Goal: Task Accomplishment & Management: Use online tool/utility

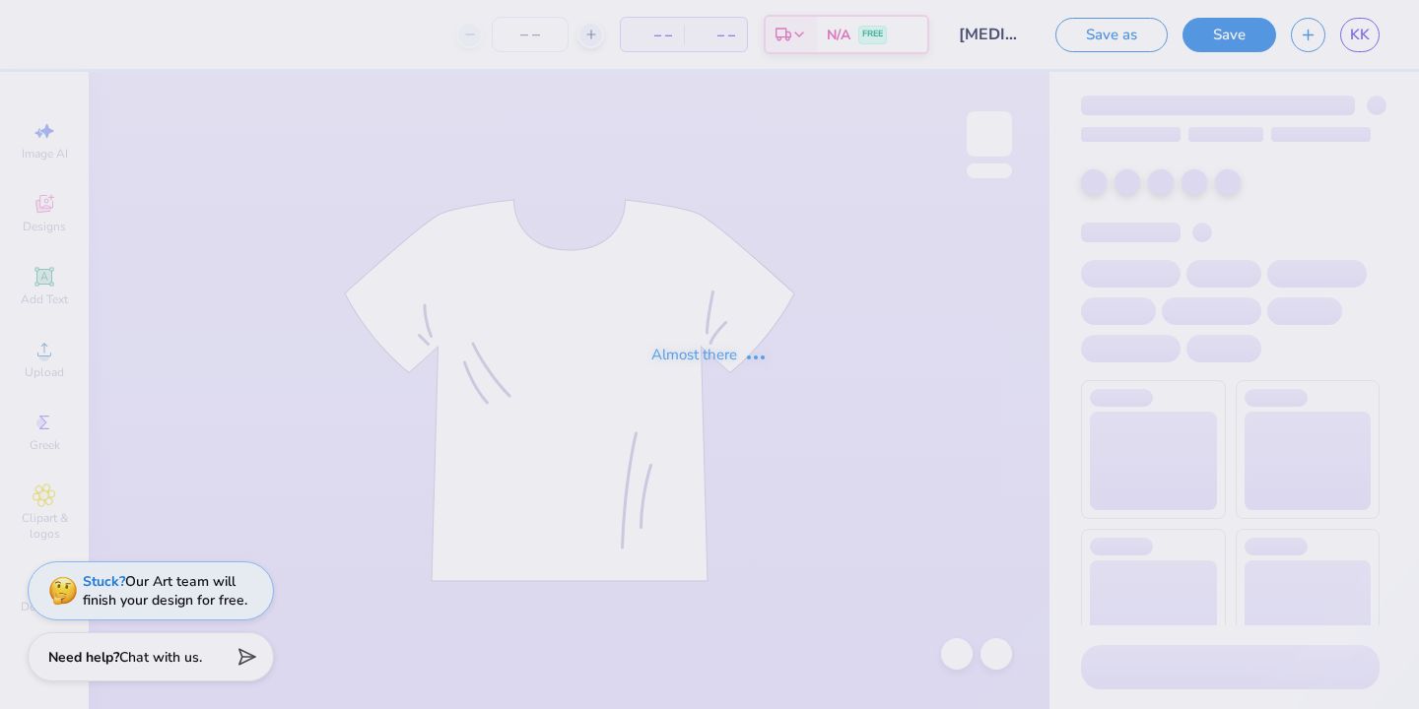
type input "[MEDICAL_DATA] Parent's Weekend"
type input "50"
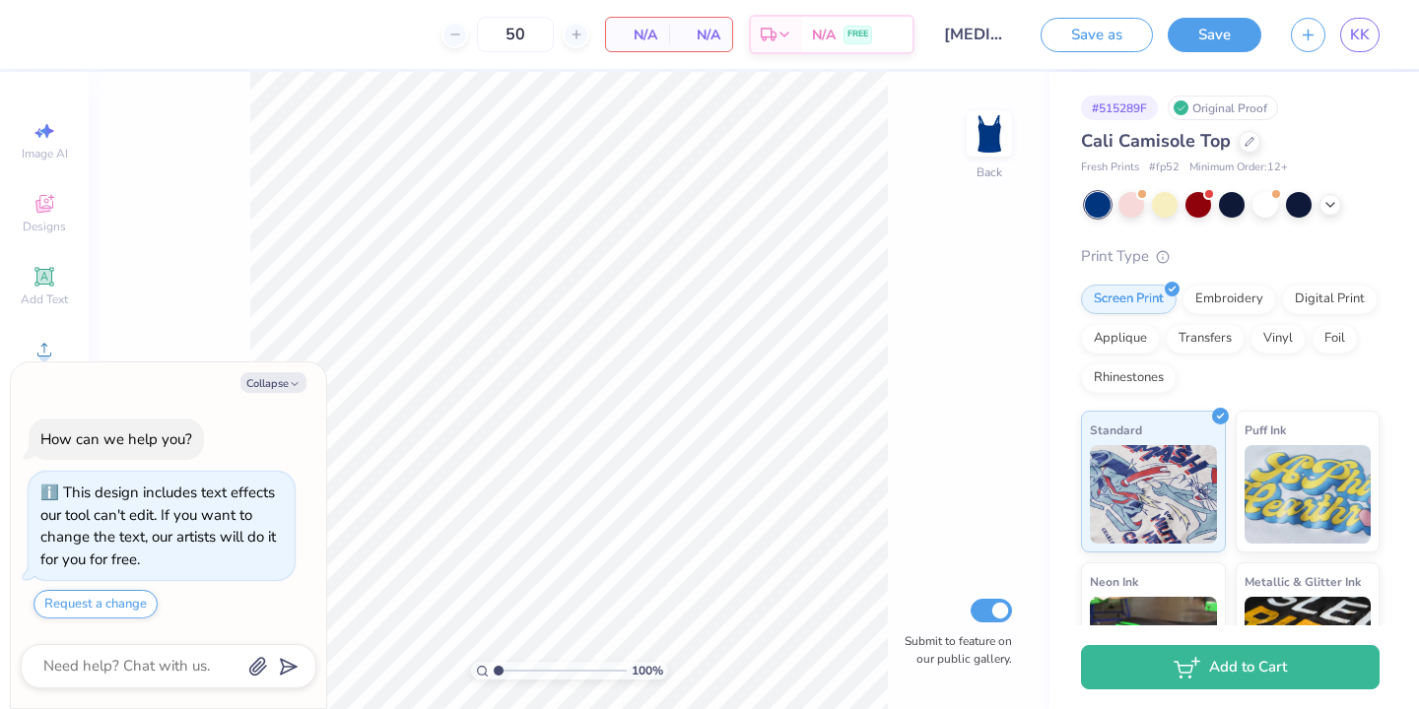
type textarea "x"
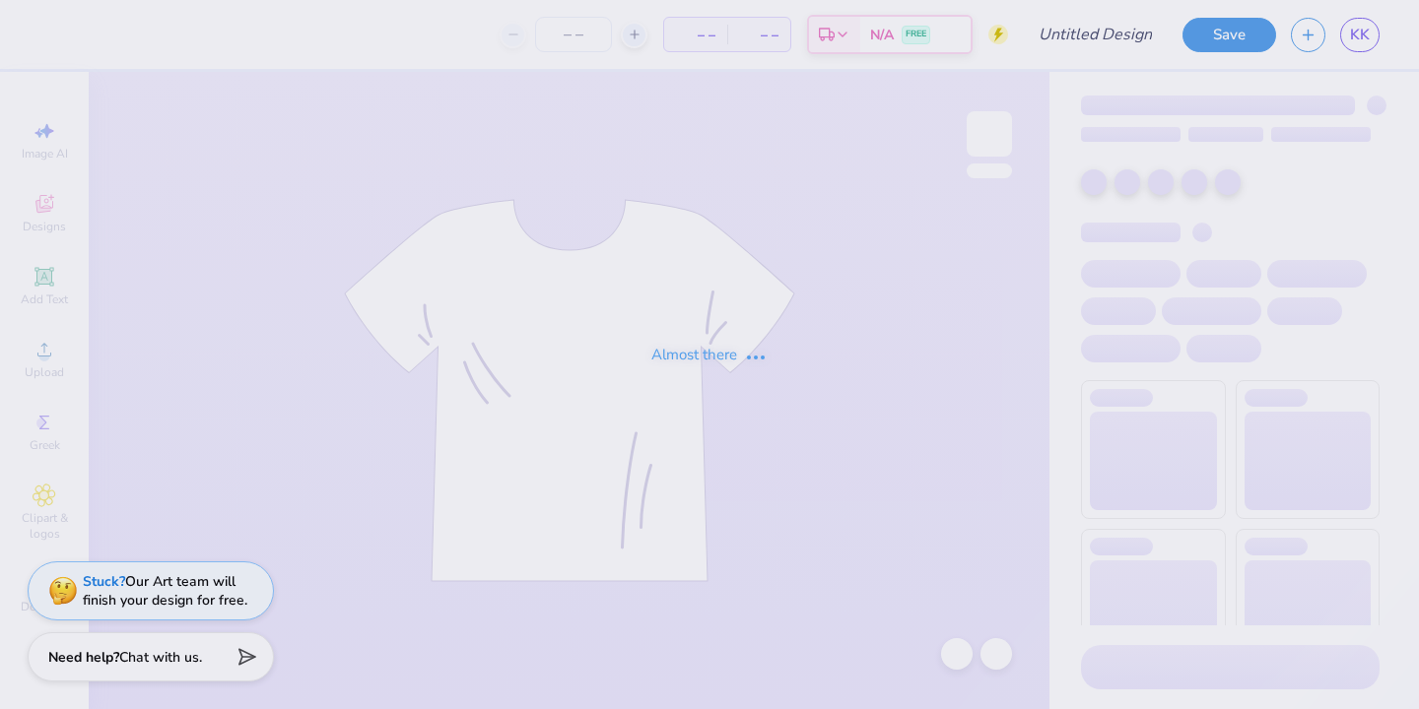
type input "[MEDICAL_DATA] Parent's Weekend"
type input "50"
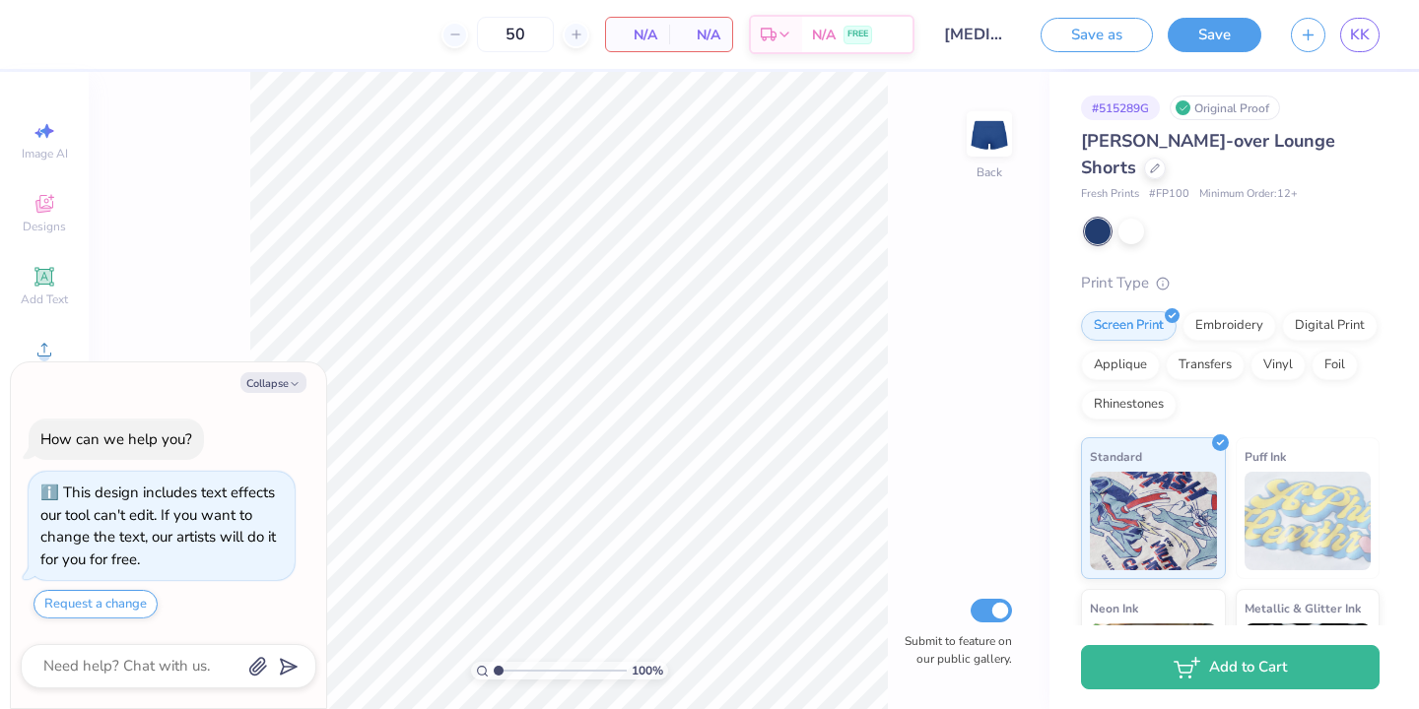
type textarea "x"
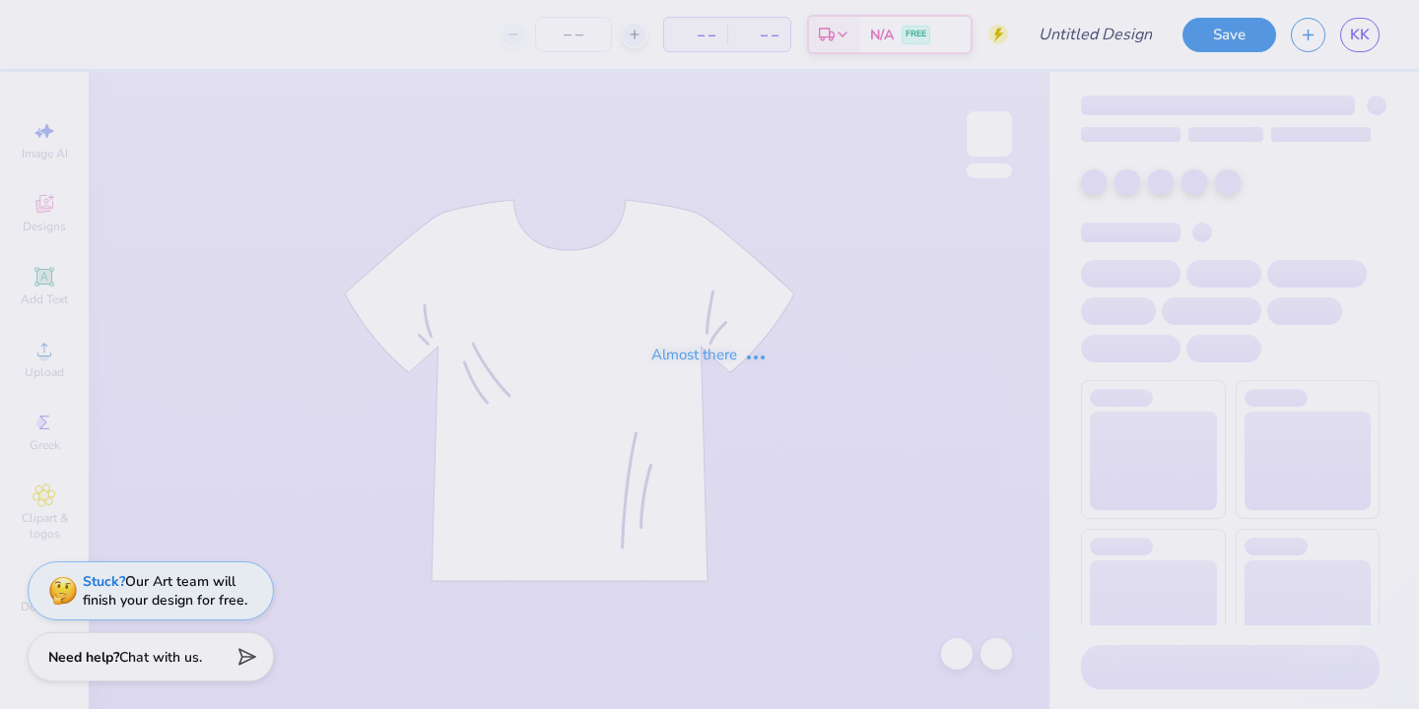
type input "[MEDICAL_DATA] Parent's Weekend"
type input "12"
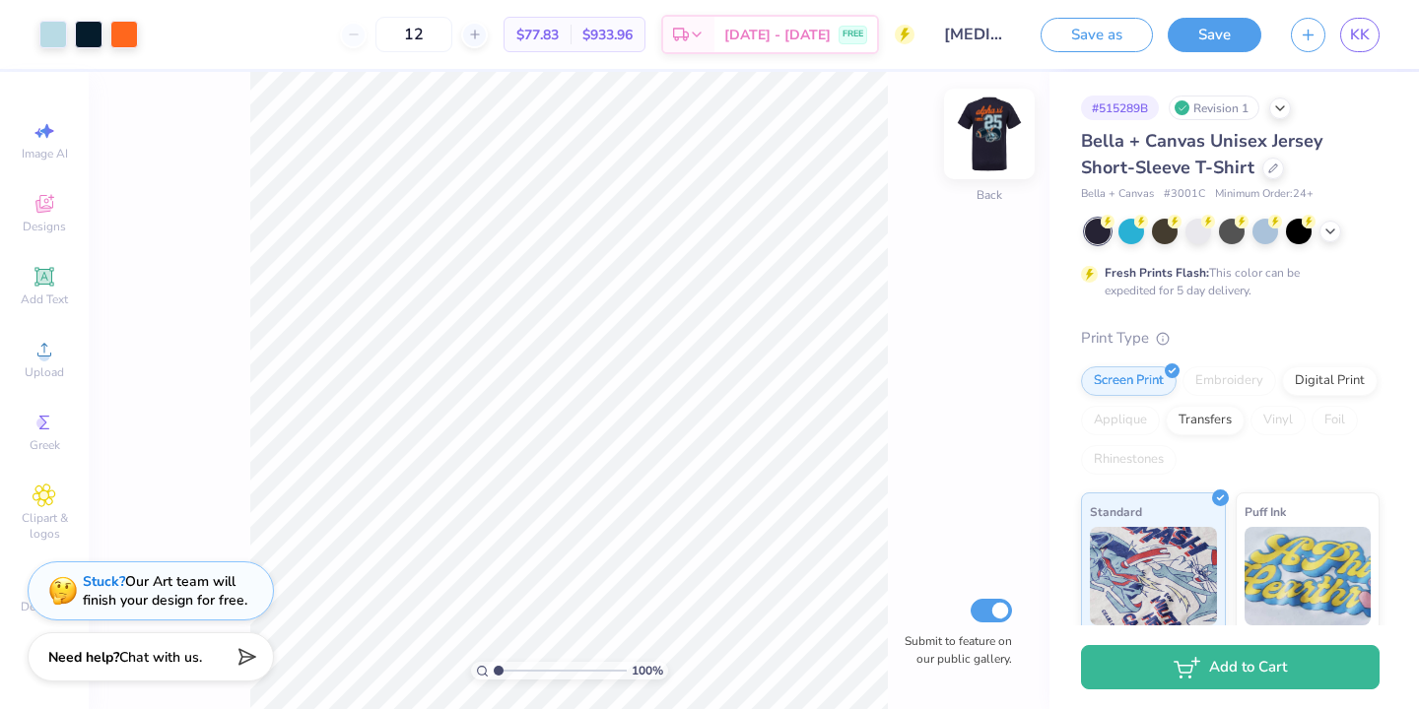
click at [986, 130] on img at bounding box center [989, 134] width 79 height 79
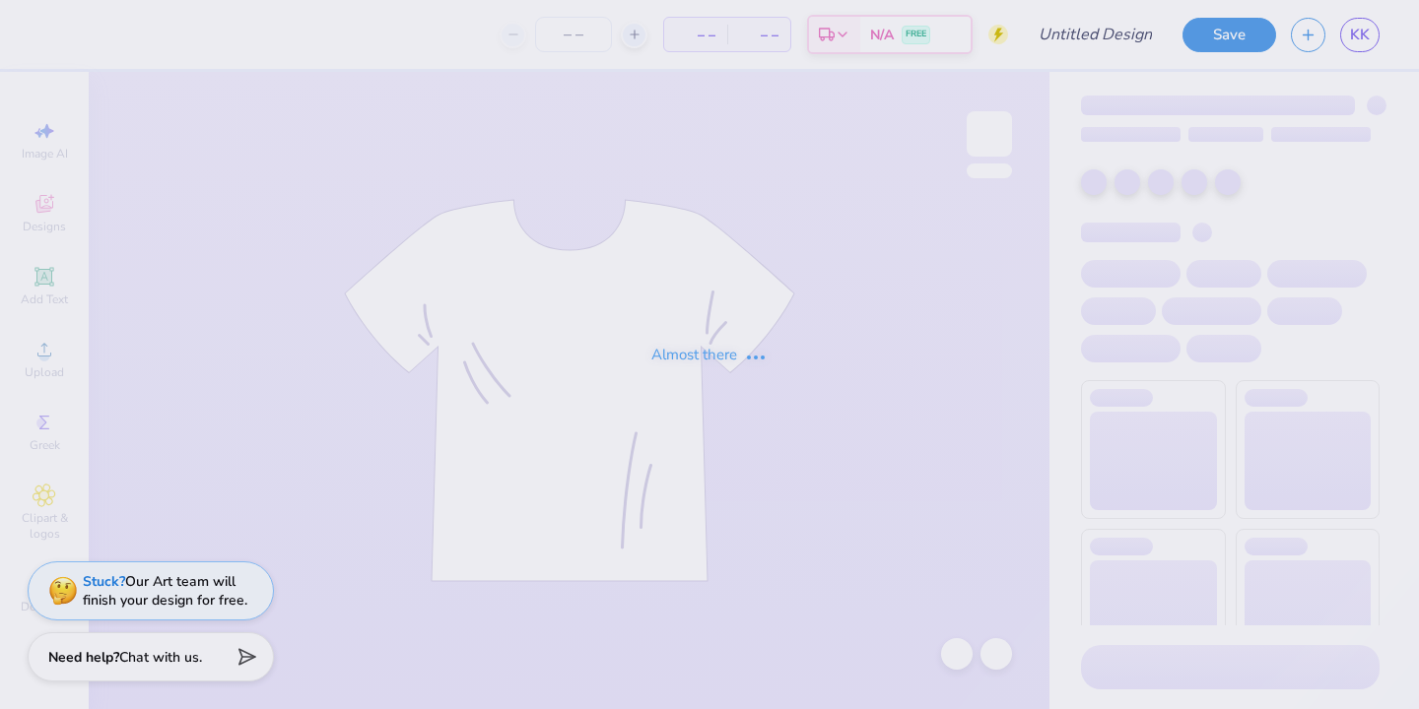
type input "[MEDICAL_DATA] Parent's Weekend"
type input "12"
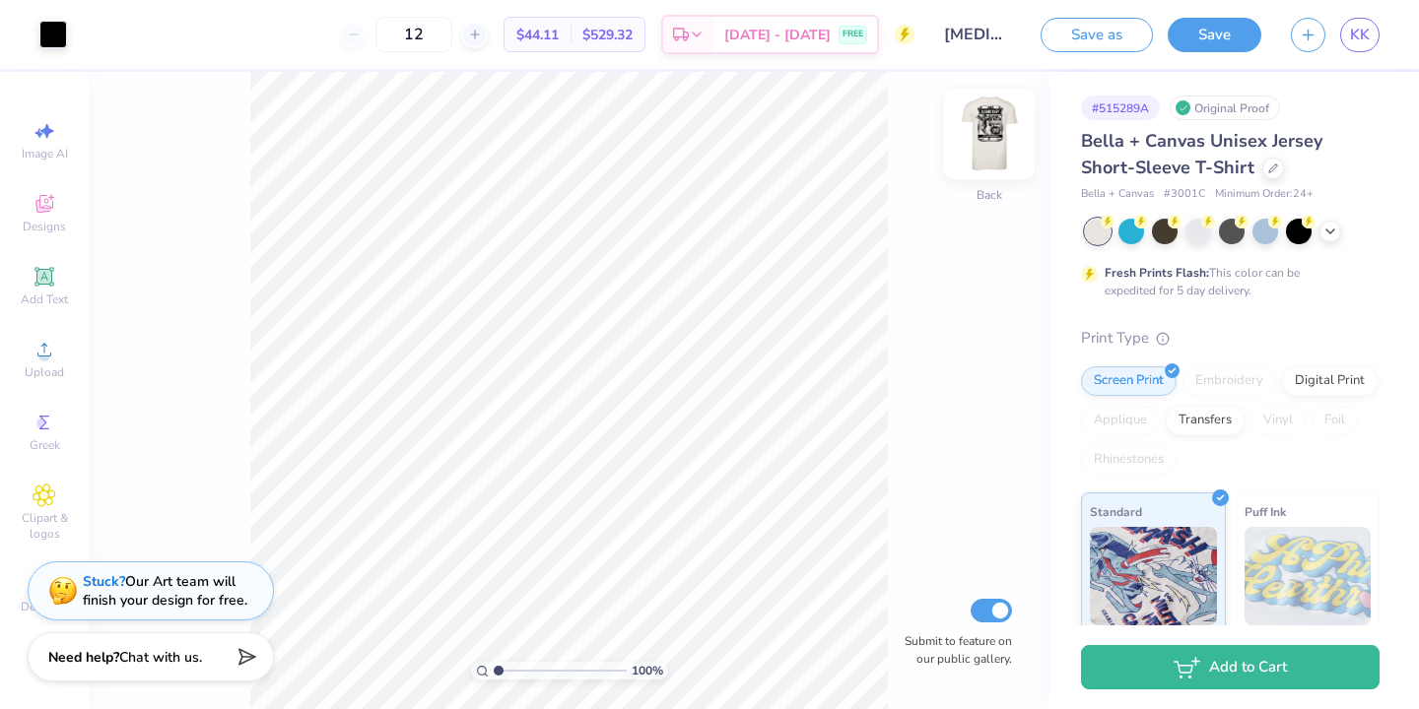
click at [982, 150] on img at bounding box center [989, 134] width 79 height 79
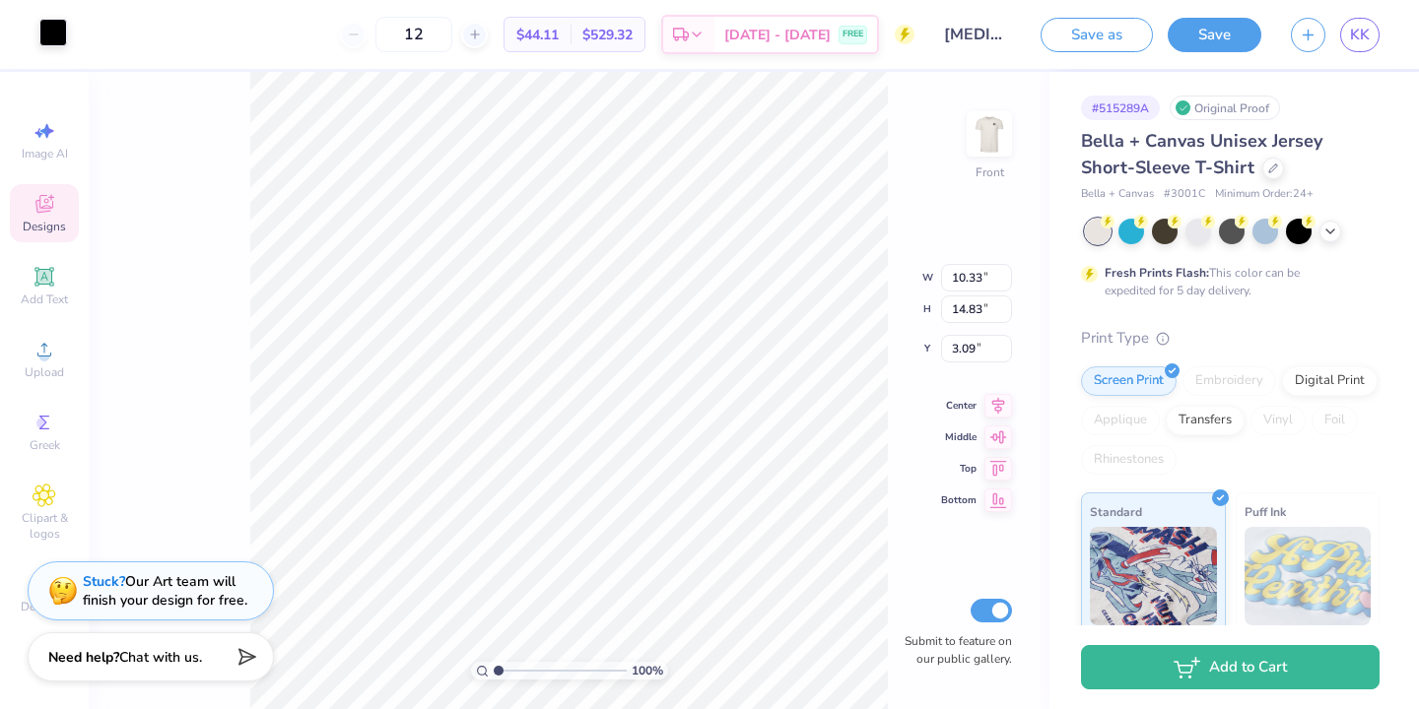
click at [59, 29] on div at bounding box center [53, 33] width 28 height 28
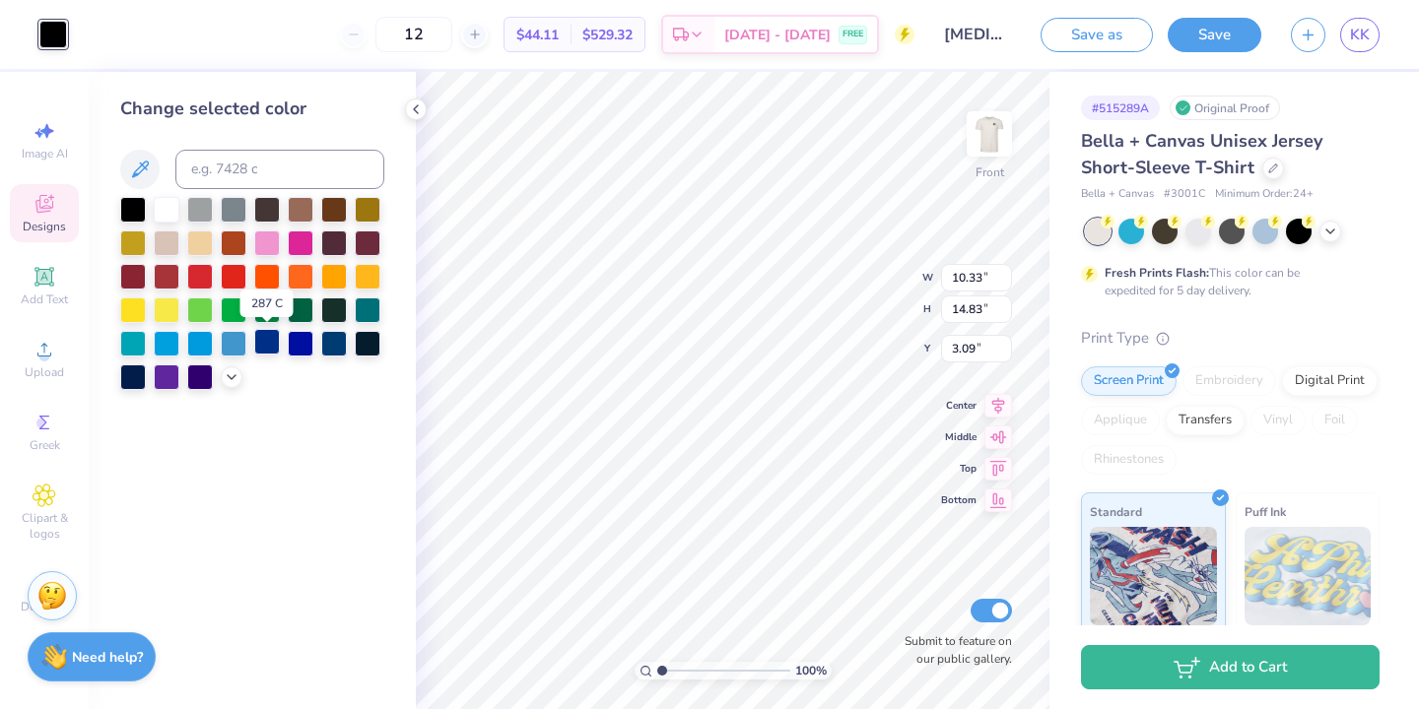
click at [275, 343] on div at bounding box center [267, 342] width 26 height 26
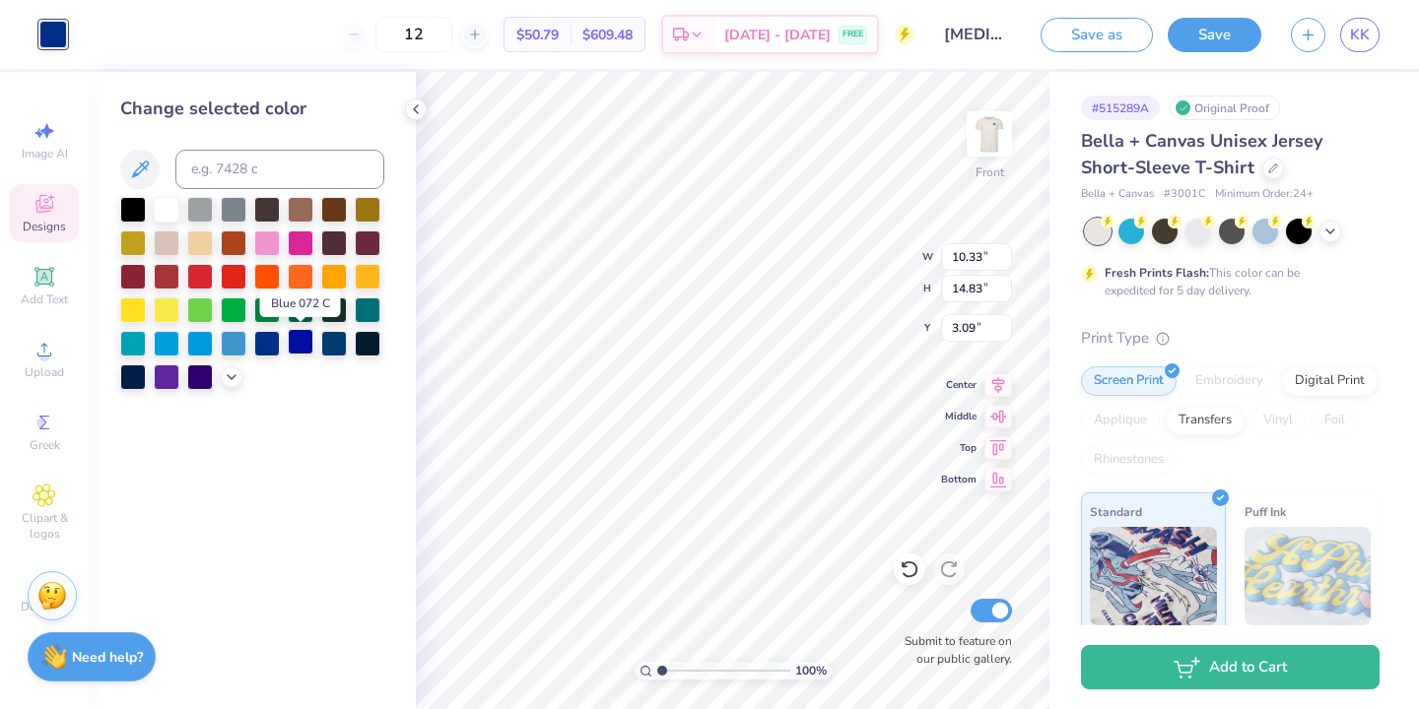
click at [310, 342] on div at bounding box center [301, 342] width 26 height 26
click at [271, 340] on div at bounding box center [267, 342] width 26 height 26
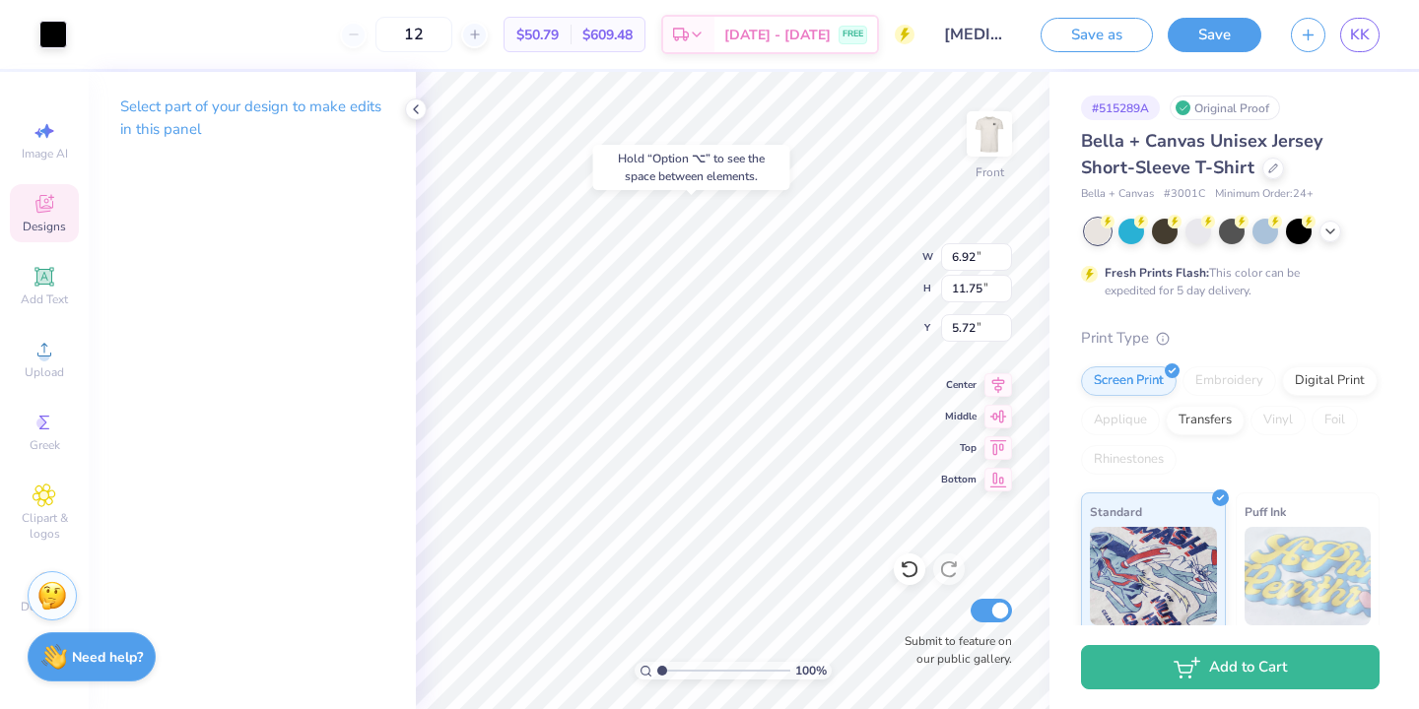
type input "6.92"
type input "11.75"
type input "5.72"
click at [51, 33] on div at bounding box center [53, 33] width 28 height 28
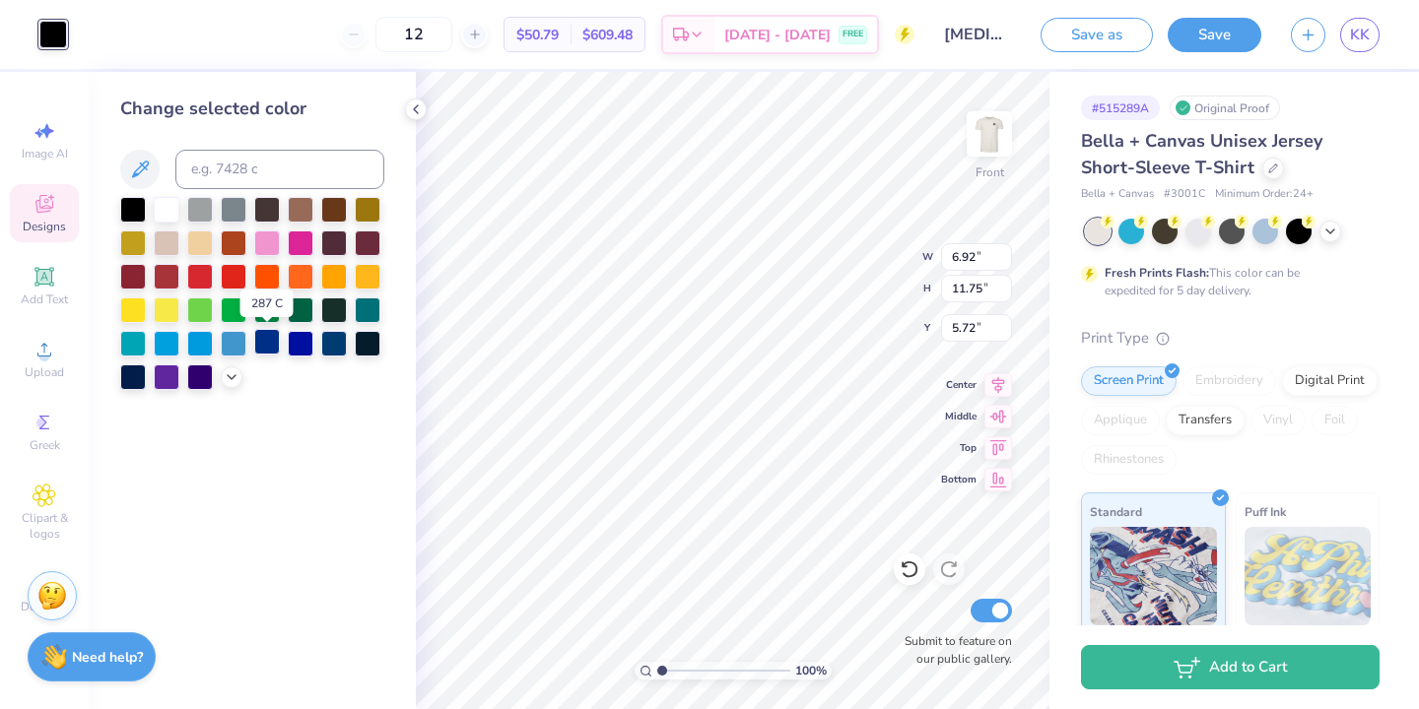
click at [264, 340] on div at bounding box center [267, 342] width 26 height 26
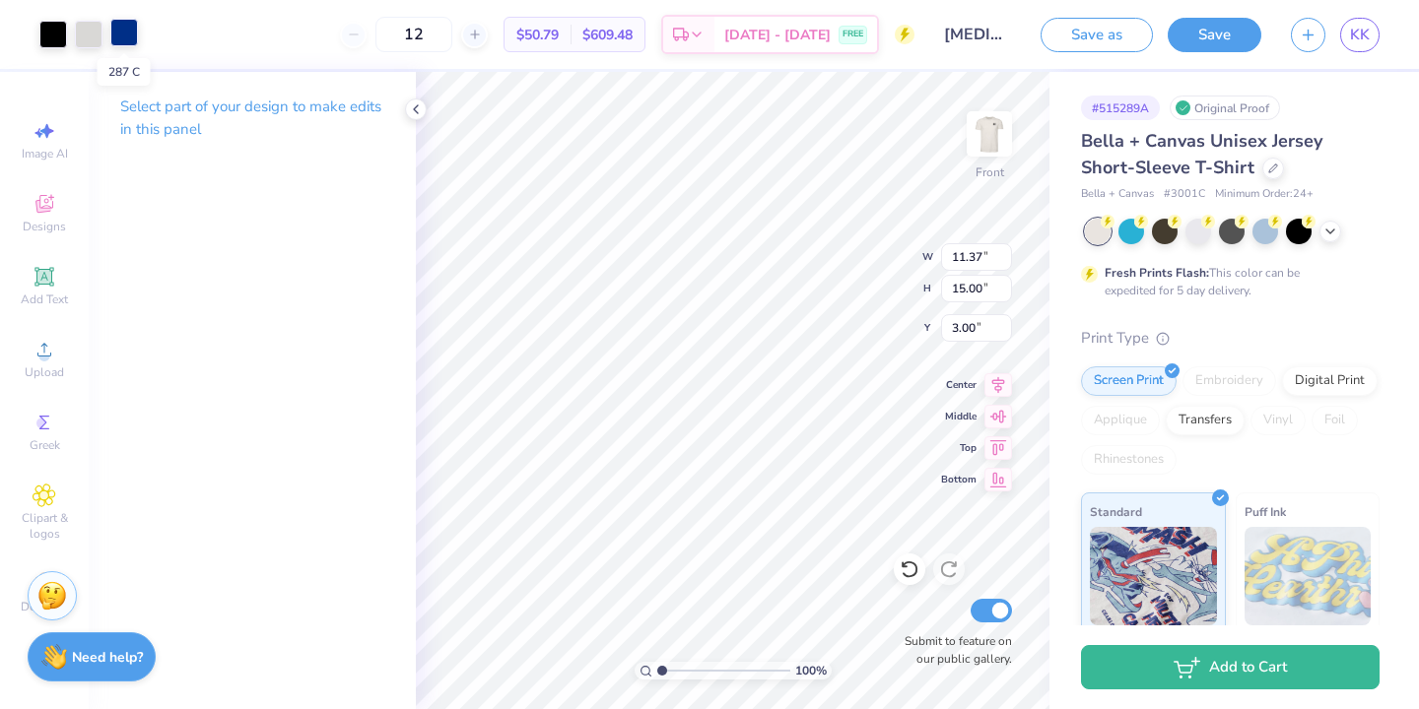
click at [134, 29] on div at bounding box center [124, 33] width 28 height 28
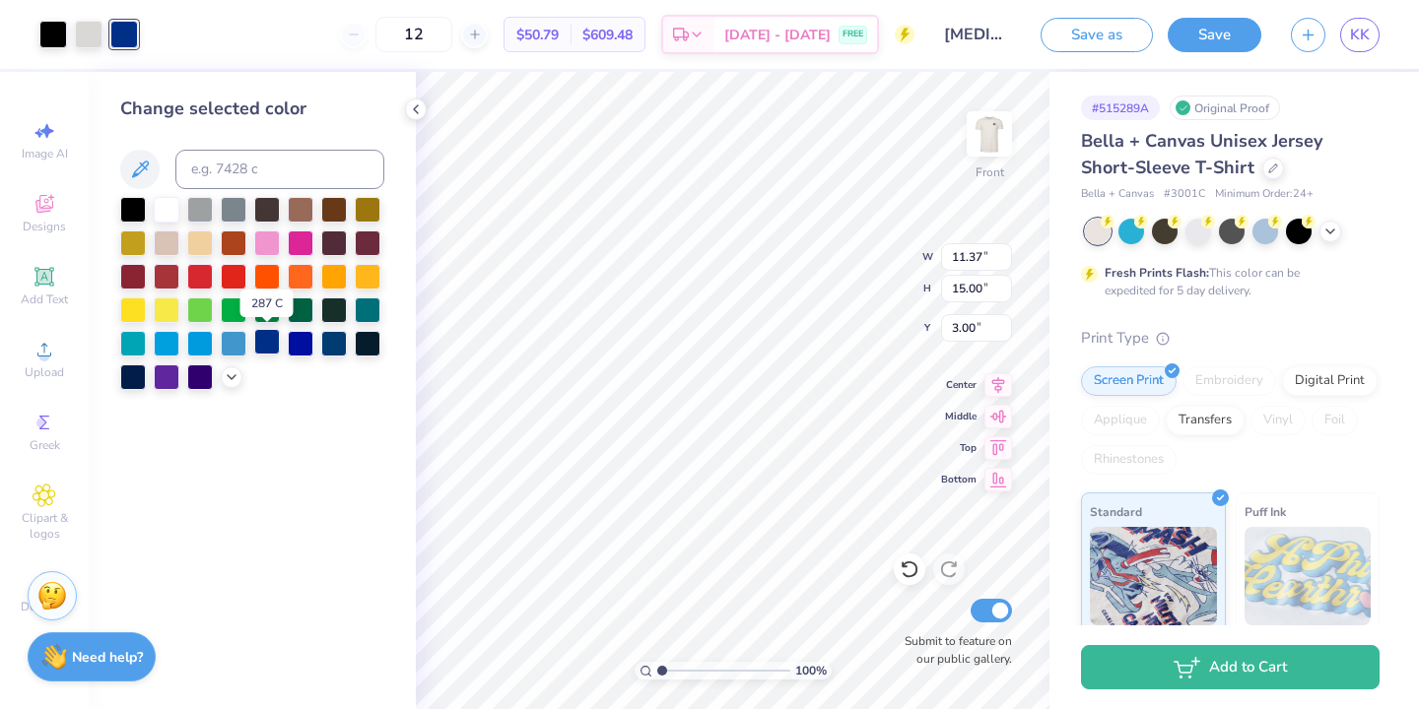
click at [266, 343] on div at bounding box center [267, 342] width 26 height 26
click at [270, 339] on div at bounding box center [267, 342] width 26 height 26
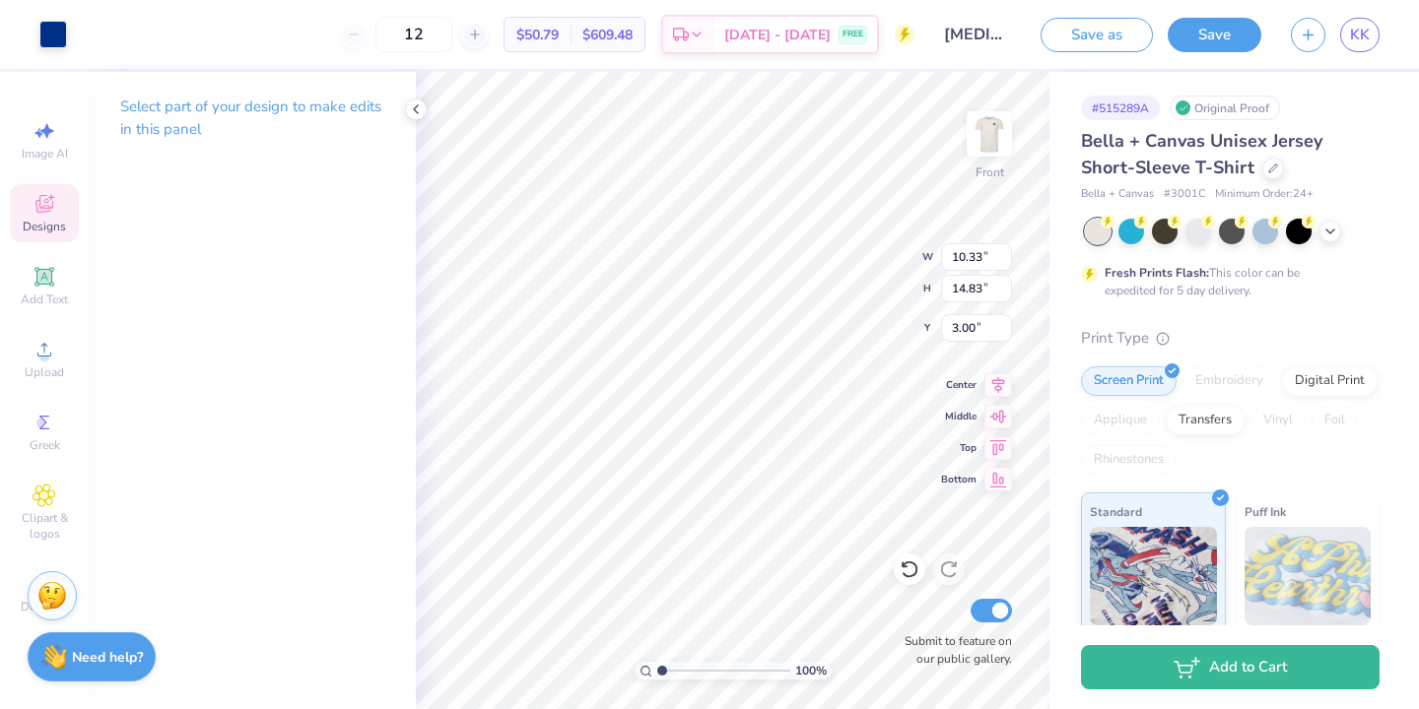
type input "10.33"
type input "14.83"
type input "3.00"
click at [59, 33] on div at bounding box center [53, 33] width 28 height 28
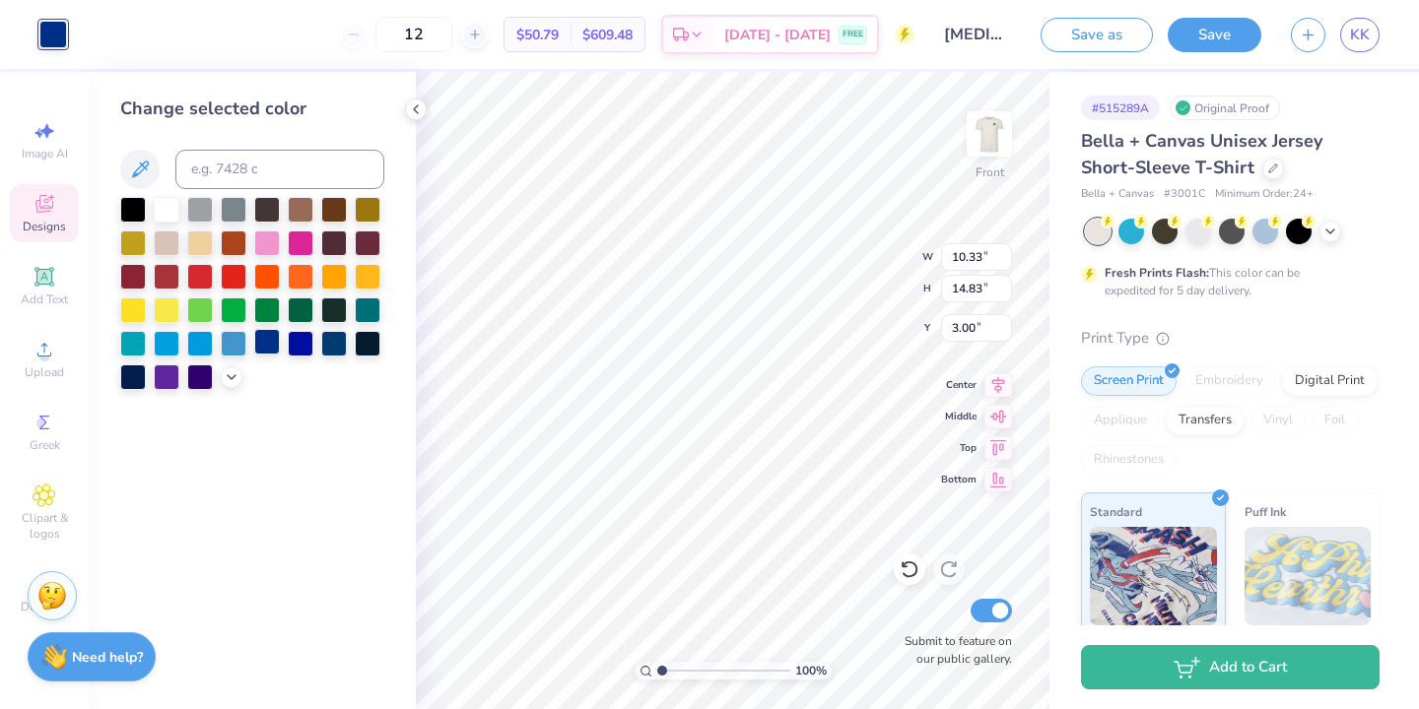
click at [268, 344] on div at bounding box center [267, 342] width 26 height 26
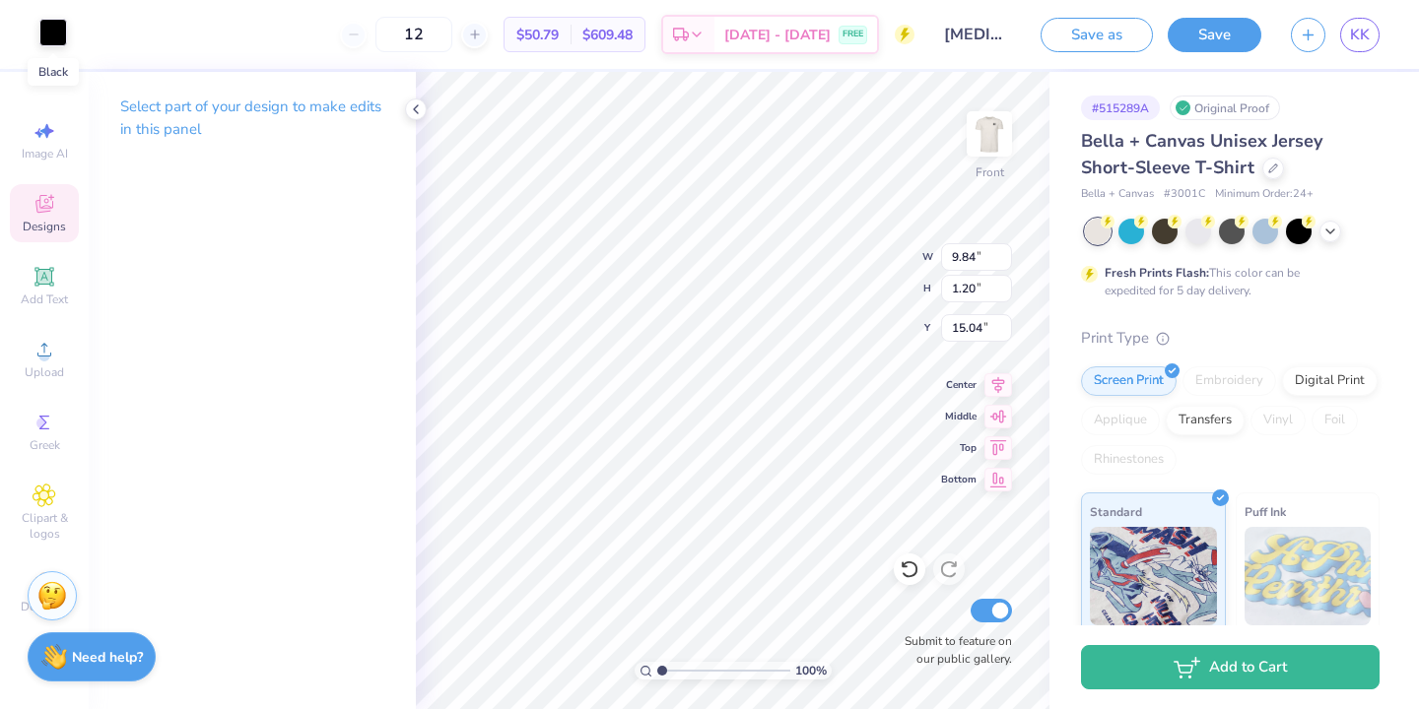
click at [59, 32] on div at bounding box center [53, 33] width 28 height 28
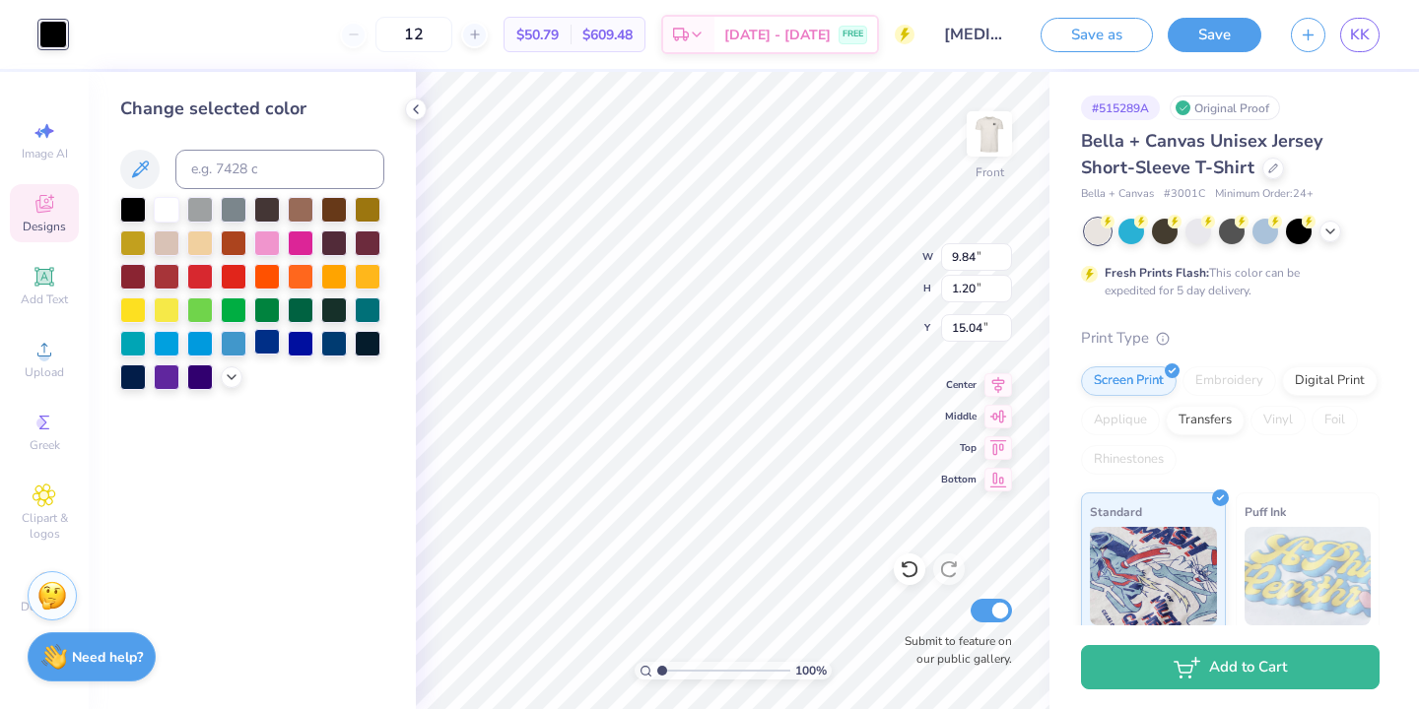
click at [267, 341] on div at bounding box center [267, 342] width 26 height 26
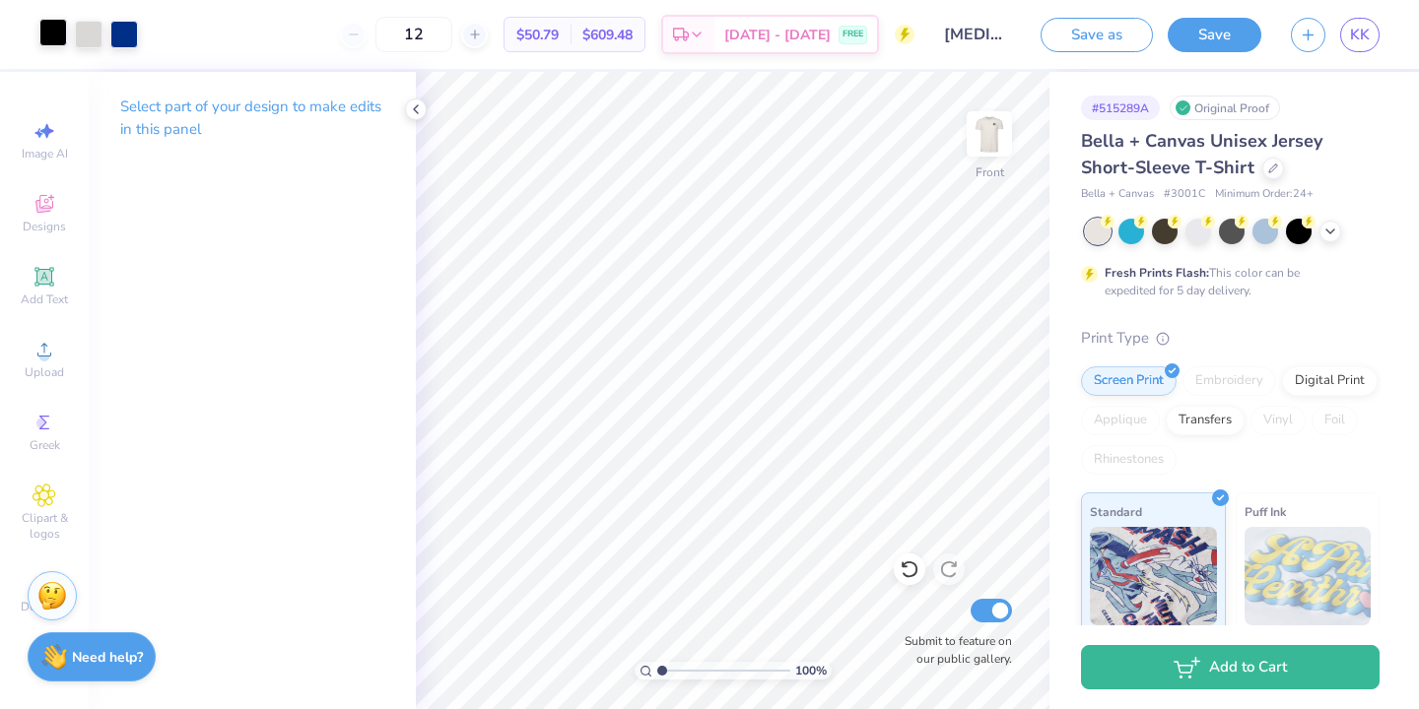
click at [56, 28] on div at bounding box center [53, 33] width 28 height 28
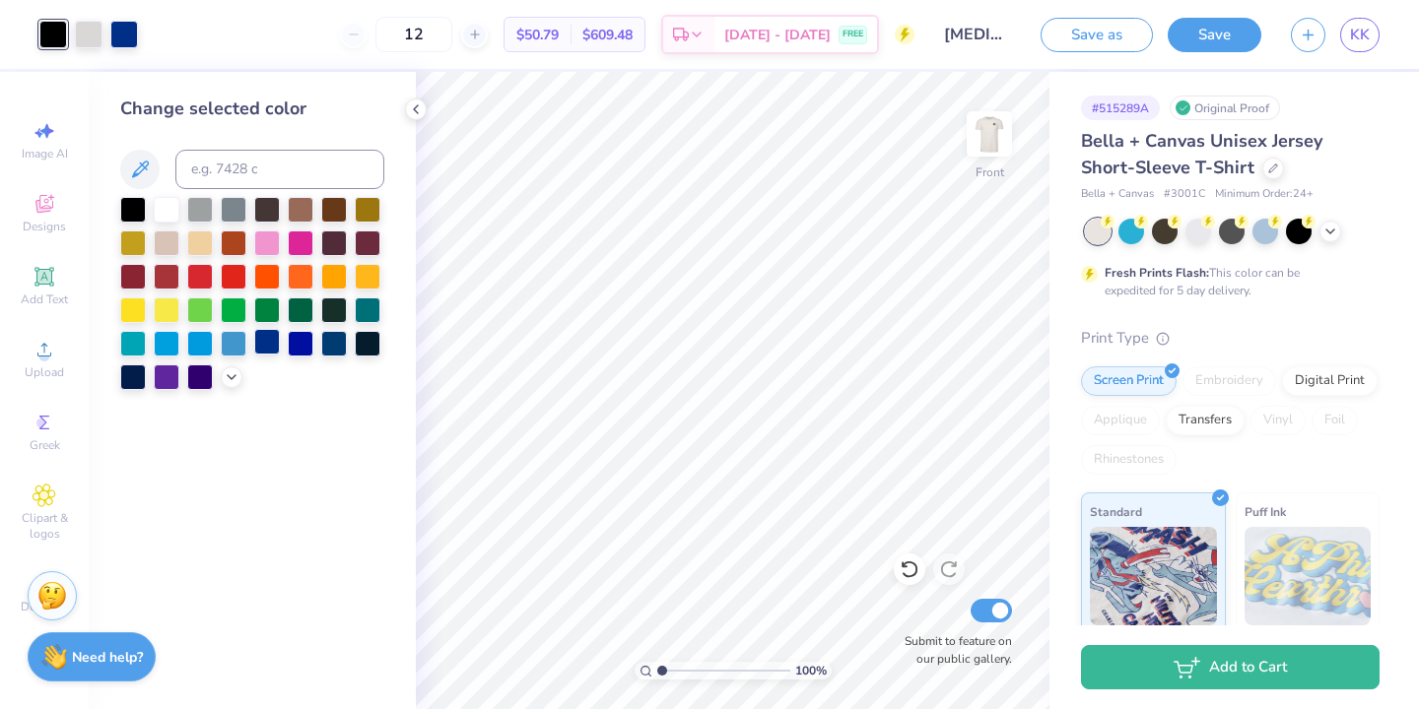
click at [268, 345] on div at bounding box center [267, 342] width 26 height 26
click at [998, 135] on img at bounding box center [989, 134] width 79 height 79
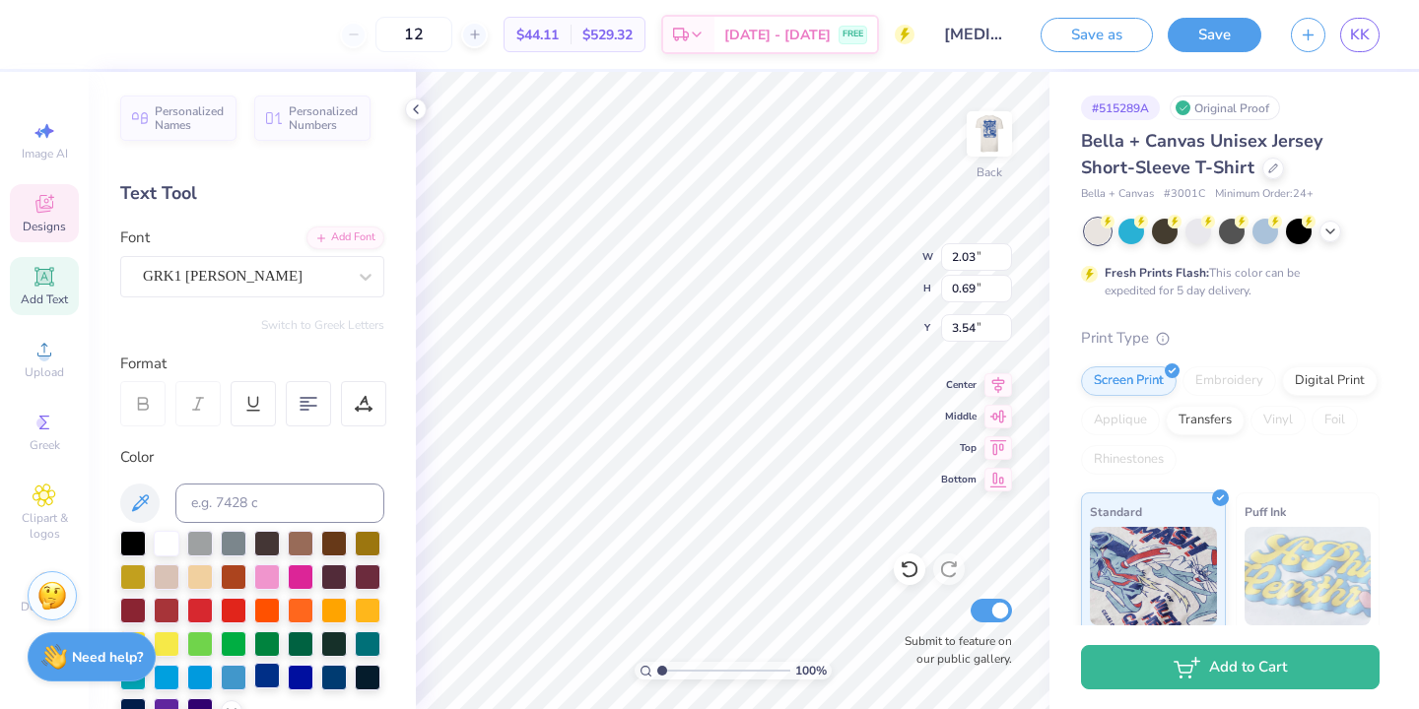
click at [268, 679] on div at bounding box center [267, 676] width 26 height 26
type input "2.12"
type input "0.34"
type input "3.00"
click at [271, 676] on div at bounding box center [267, 676] width 26 height 26
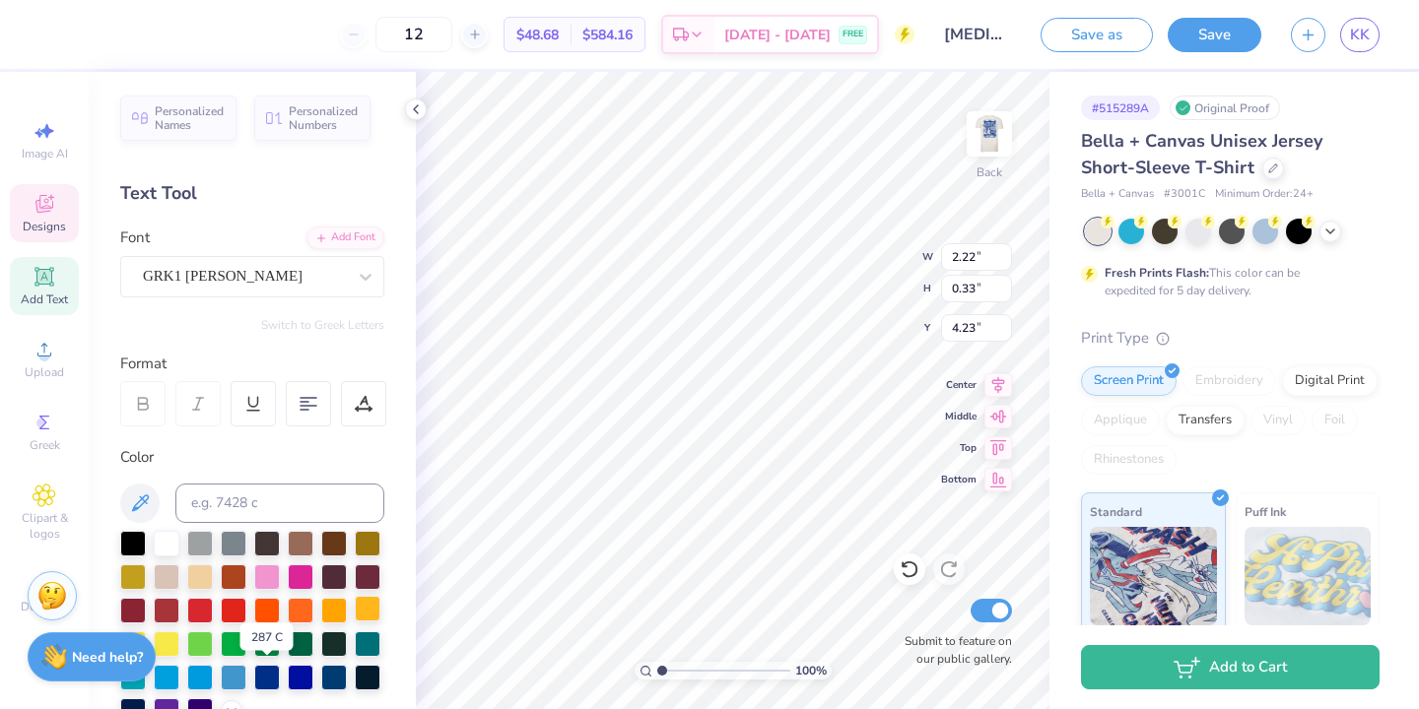
drag, startPoint x: 269, startPoint y: 675, endPoint x: 366, endPoint y: 612, distance: 116.1
click at [270, 675] on div at bounding box center [267, 678] width 26 height 26
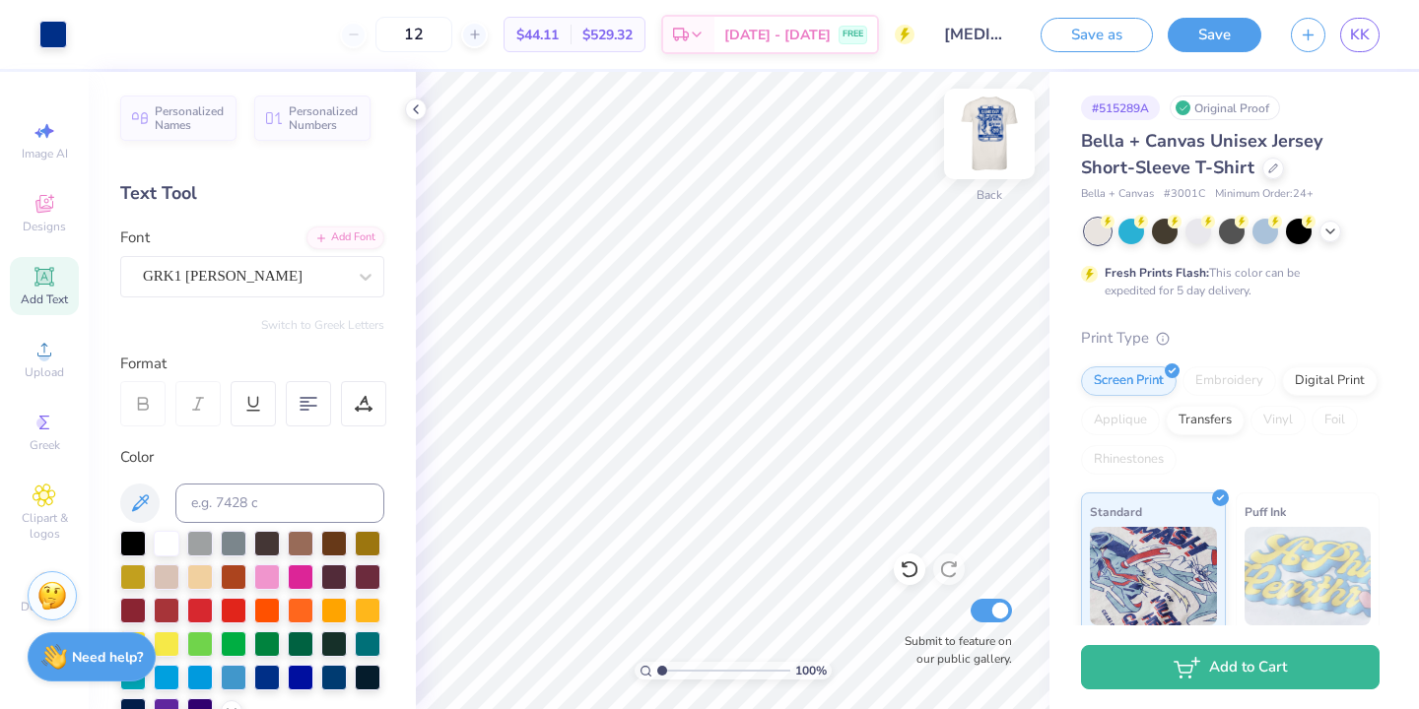
click at [987, 151] on img at bounding box center [989, 134] width 79 height 79
click at [337, 232] on div "Add Font" at bounding box center [345, 236] width 78 height 23
click at [49, 270] on icon at bounding box center [43, 276] width 19 height 19
click at [55, 279] on div "Add Text" at bounding box center [44, 286] width 69 height 58
type input "18.63"
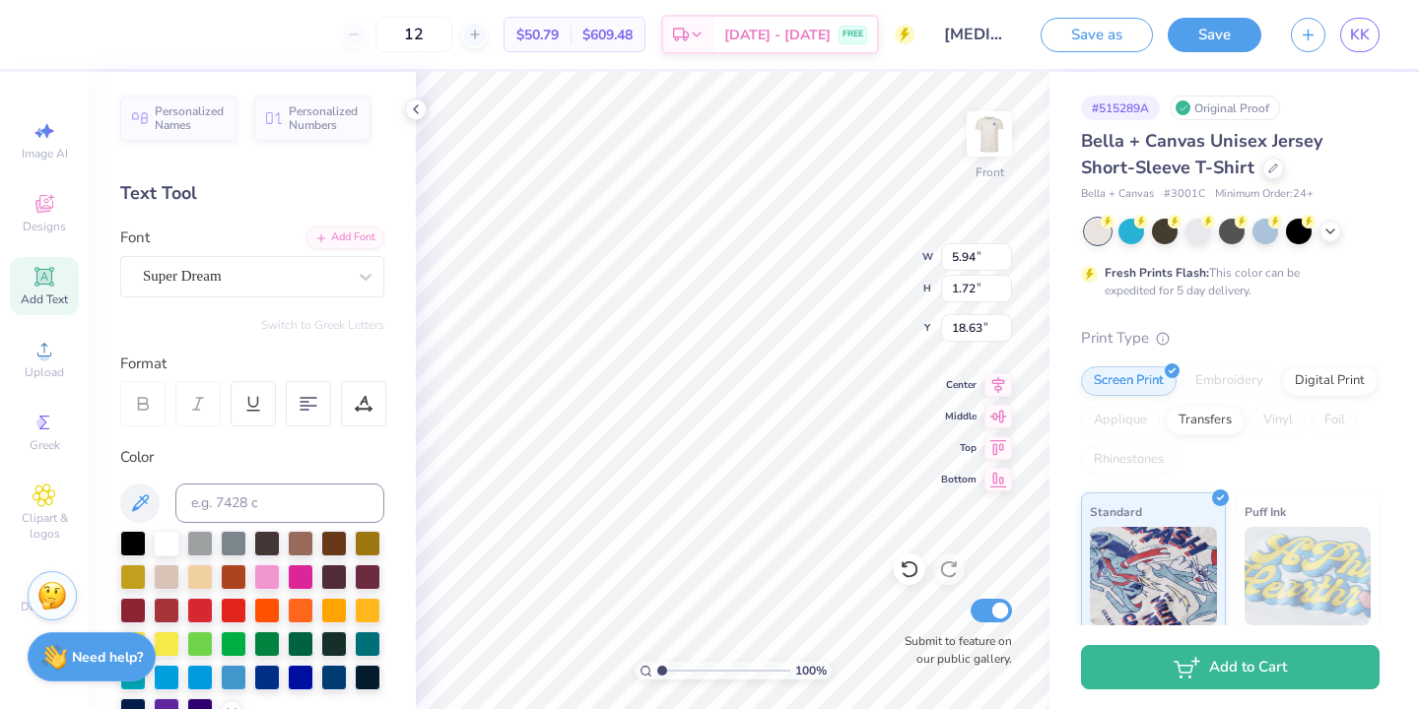
type textarea "T"
type textarea "Parents weekend"
type input "13.89"
type input "1.23"
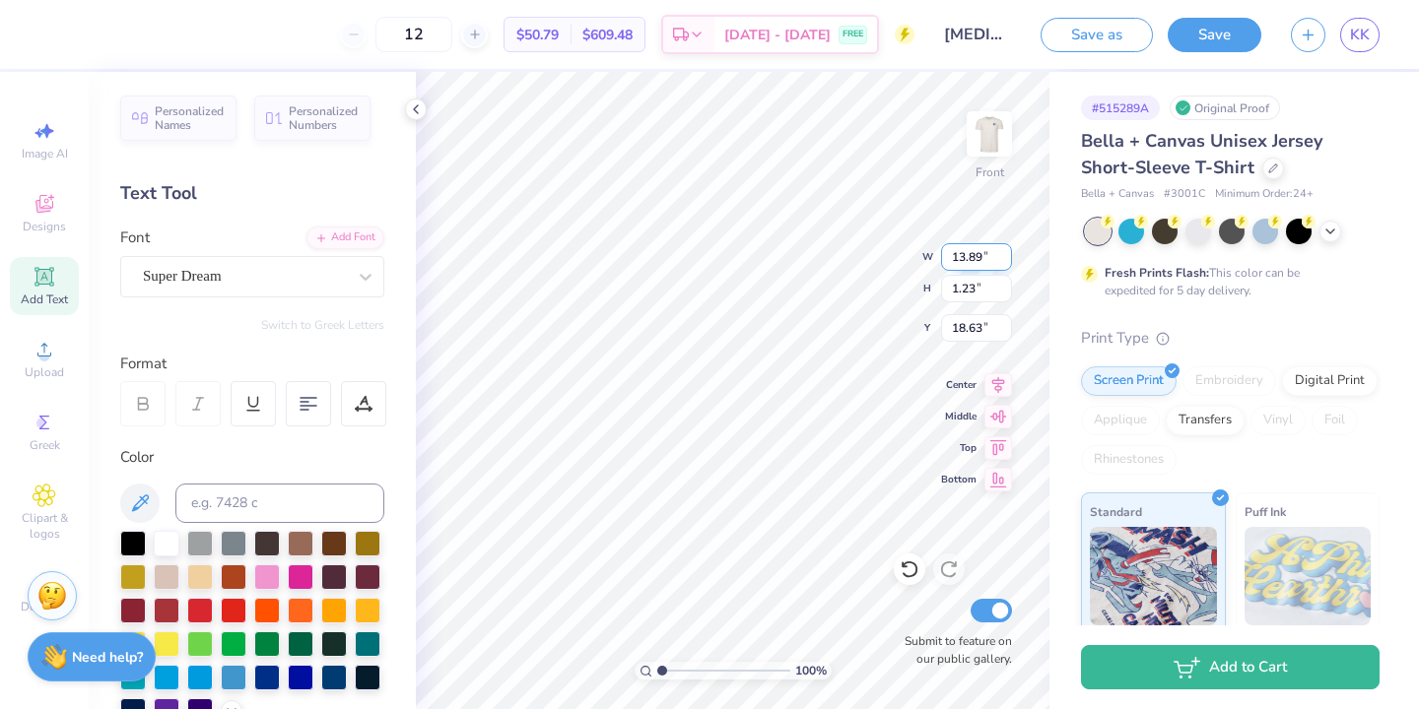
type input "18.87"
type input "18.89"
type input "9.77"
type input "0.86"
type input "18.39"
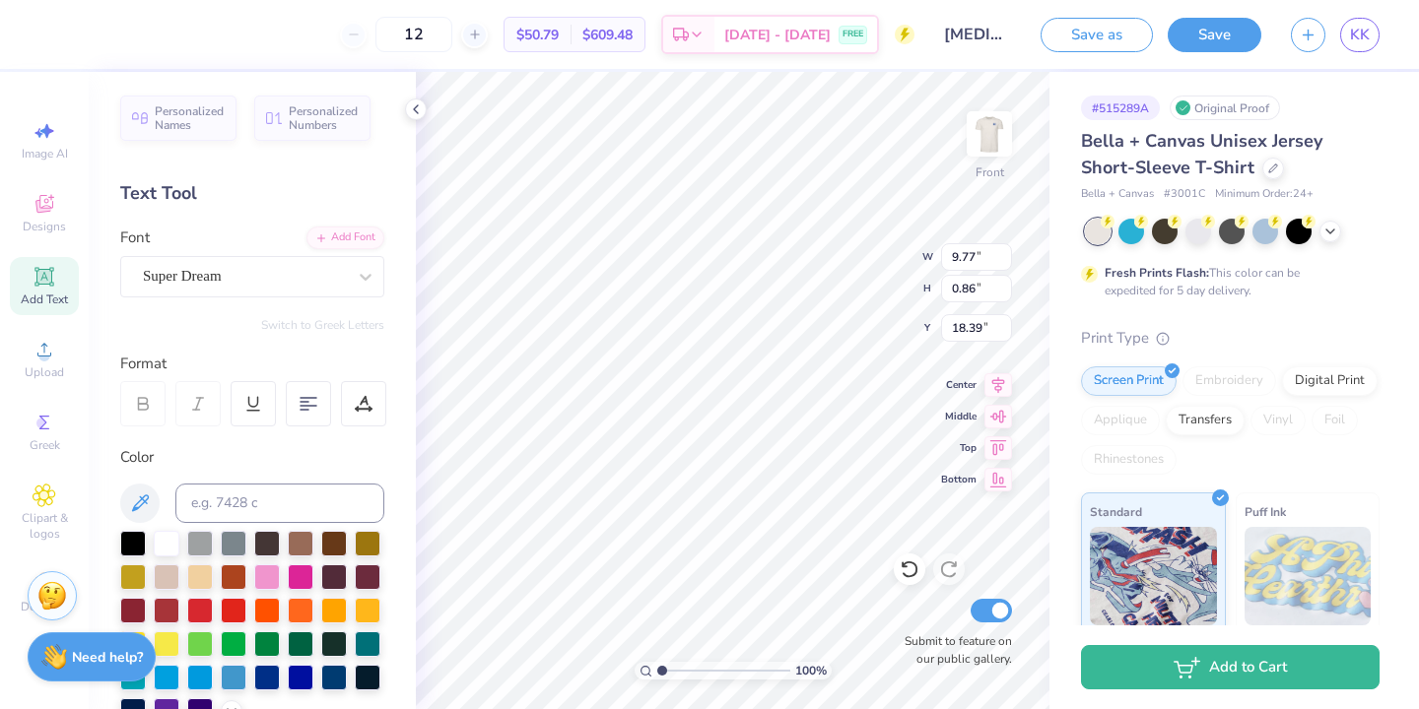
scroll to position [0, 8]
type textarea "Parents weekend 2025"
type input "11.15"
type input "0.74"
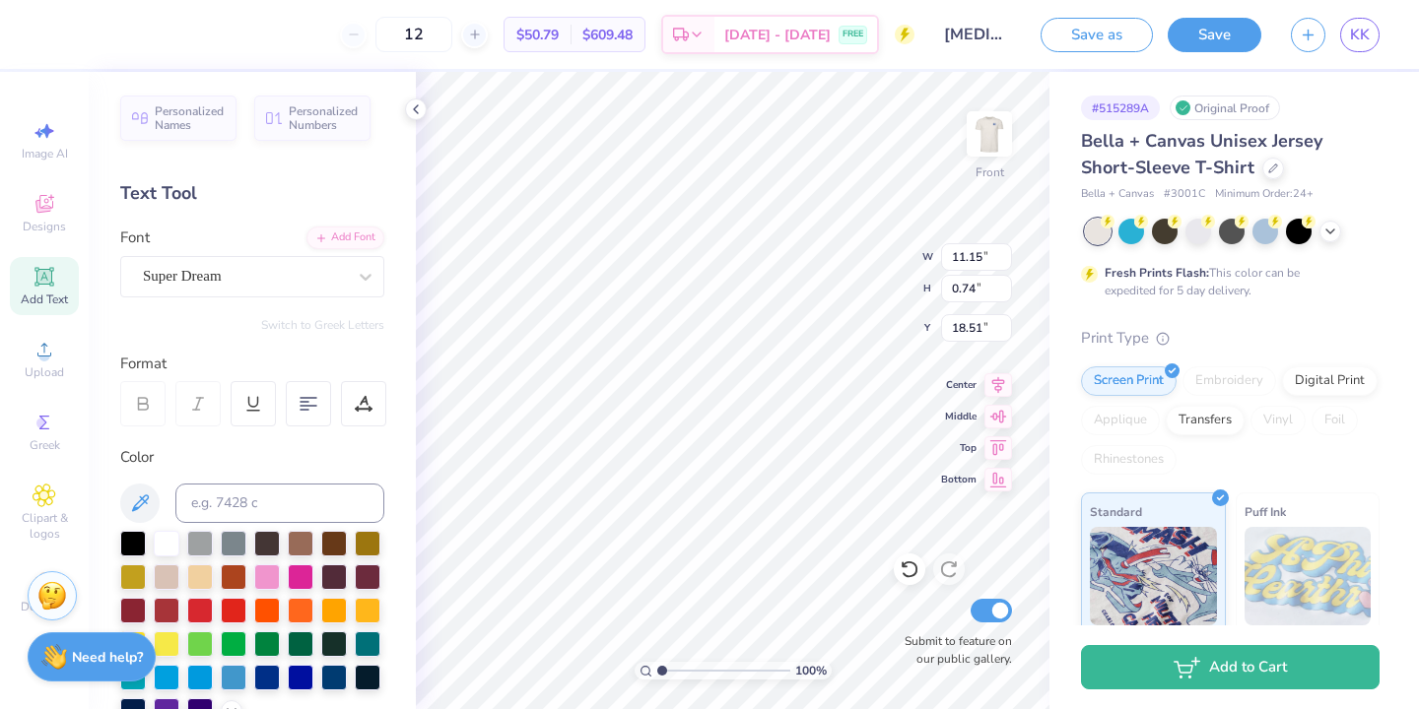
type input "18.51"
click at [269, 606] on div at bounding box center [267, 609] width 26 height 26
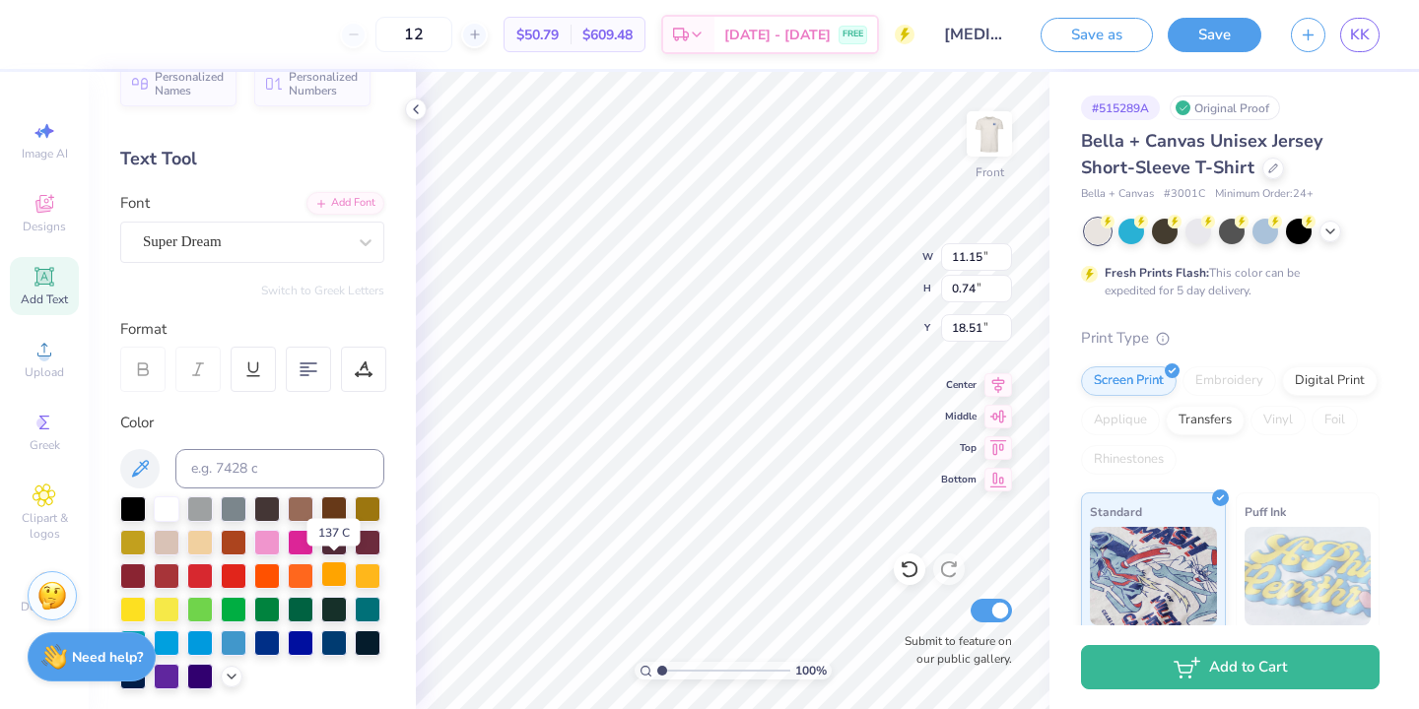
scroll to position [33, 0]
click at [138, 462] on icon at bounding box center [140, 470] width 24 height 24
click at [139, 464] on icon at bounding box center [140, 470] width 24 height 24
drag, startPoint x: 149, startPoint y: 464, endPoint x: 167, endPoint y: 450, distance: 23.3
click at [167, 450] on div at bounding box center [252, 469] width 264 height 39
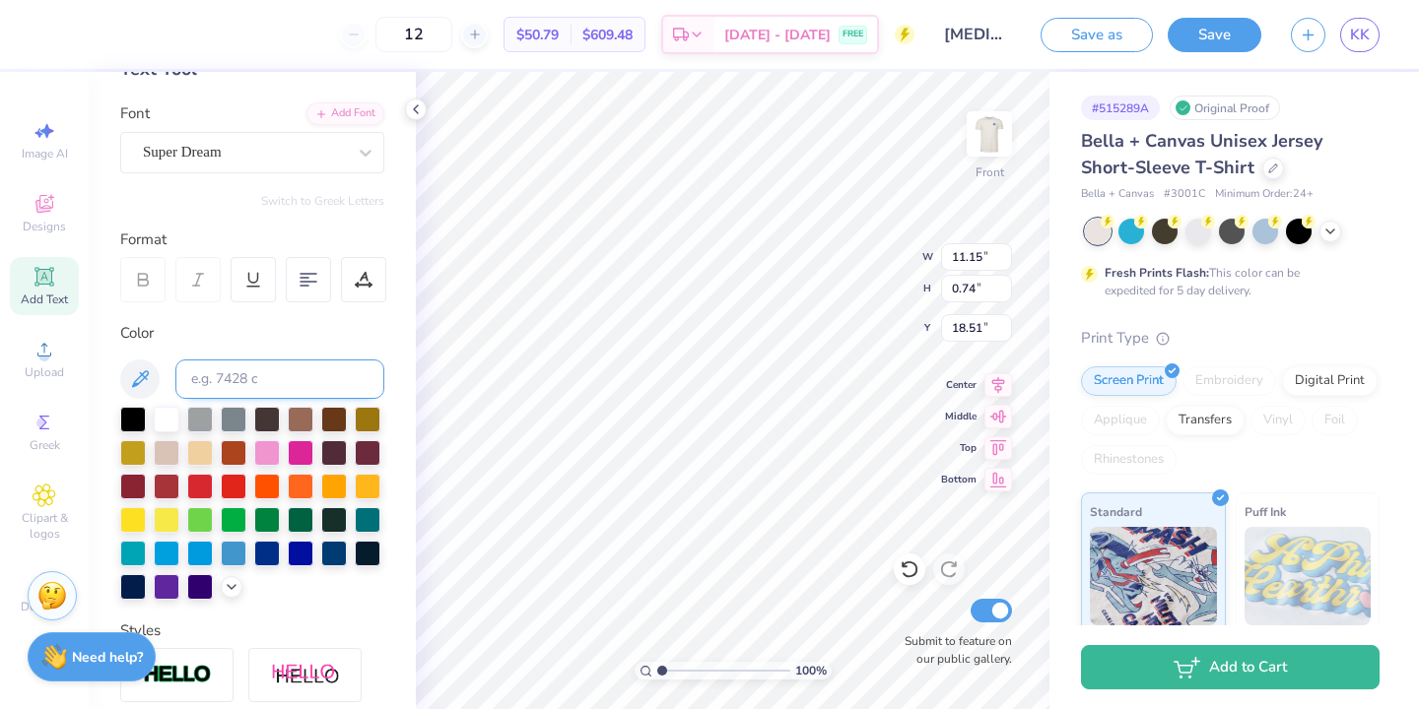
scroll to position [129, 0]
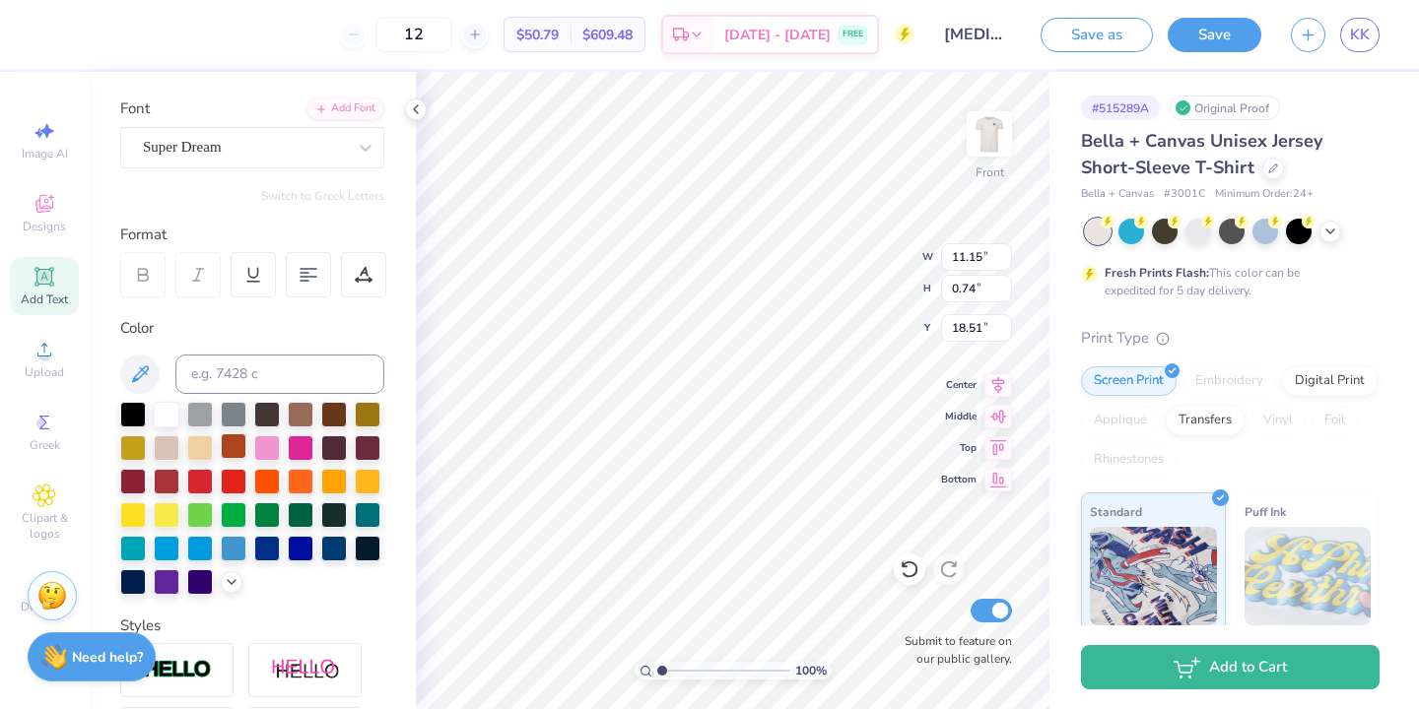
click at [236, 446] on div at bounding box center [234, 446] width 26 height 26
type input "10.15"
type input "0.68"
type input "18.38"
click at [358, 144] on icon at bounding box center [366, 148] width 20 height 20
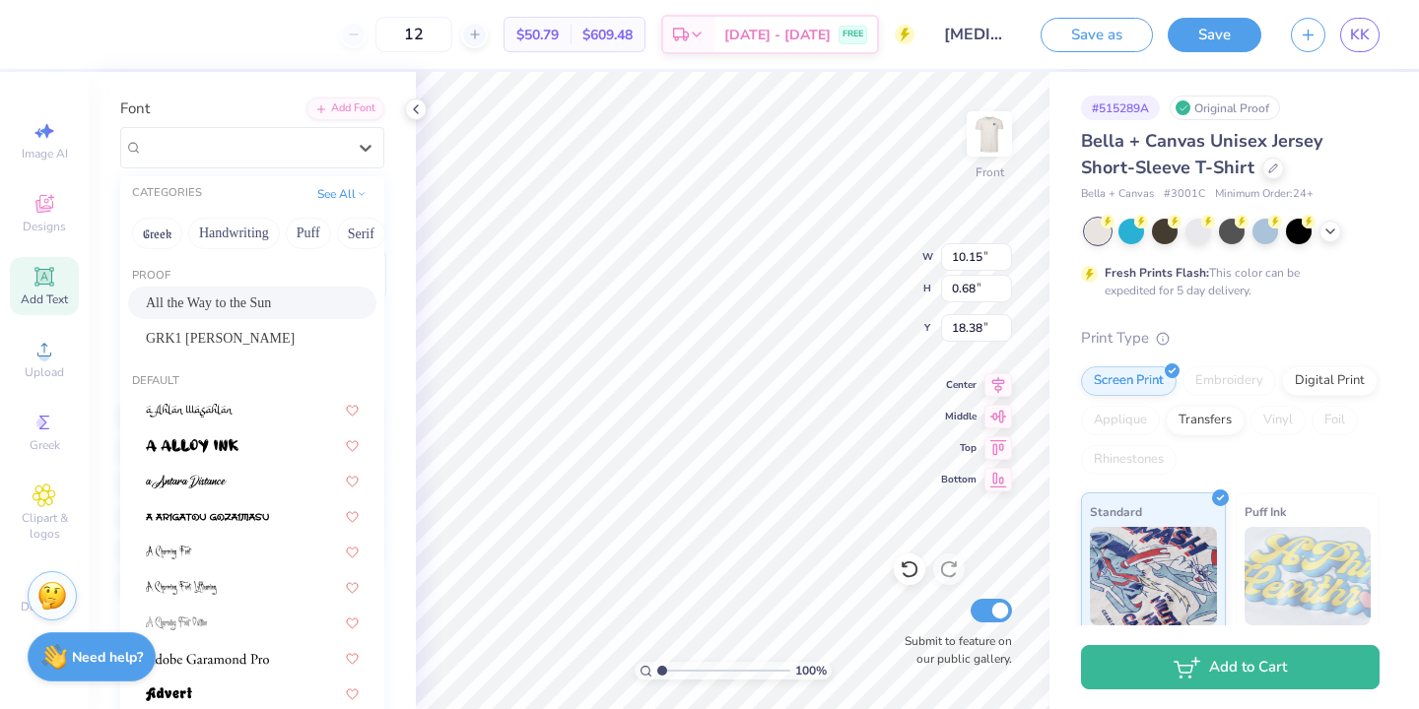
click at [278, 305] on div "All the Way to the Sun" at bounding box center [252, 303] width 213 height 21
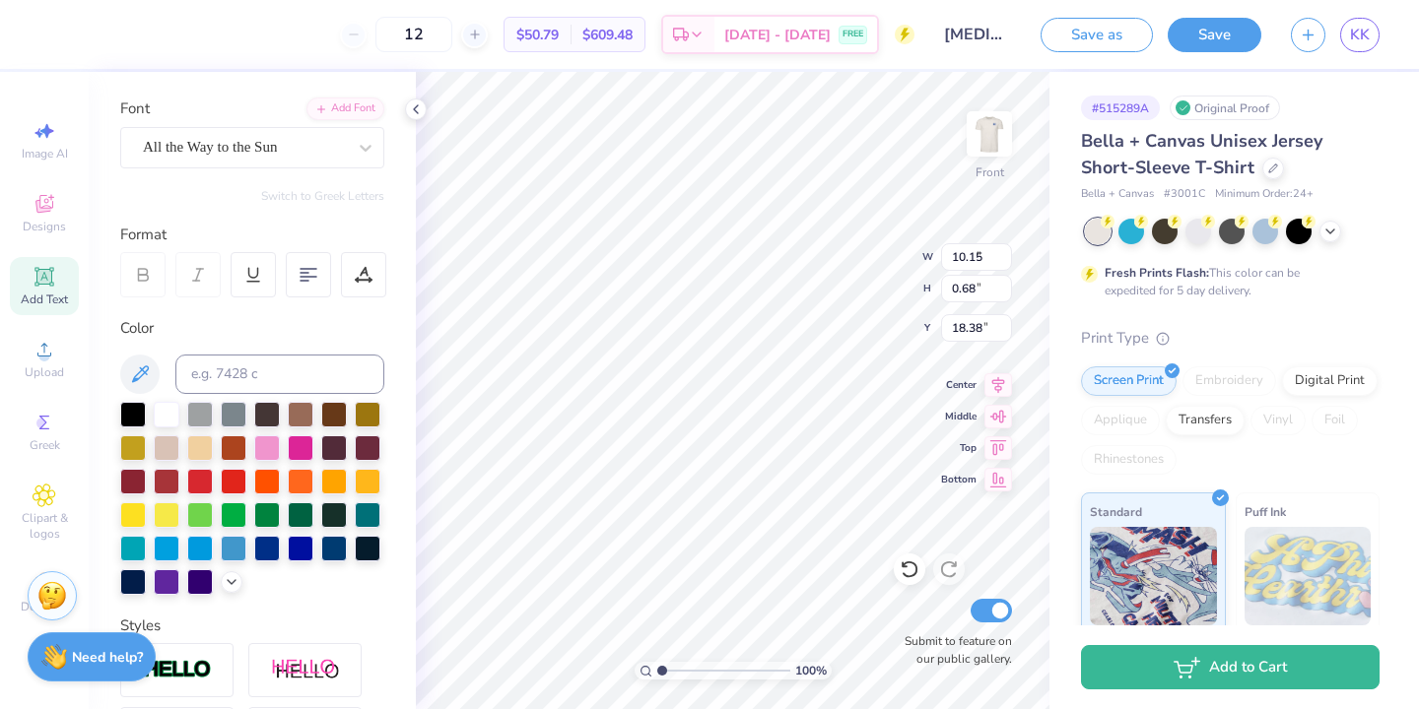
type input "9.11"
type input "0.71"
type input "18.37"
type input "18.48"
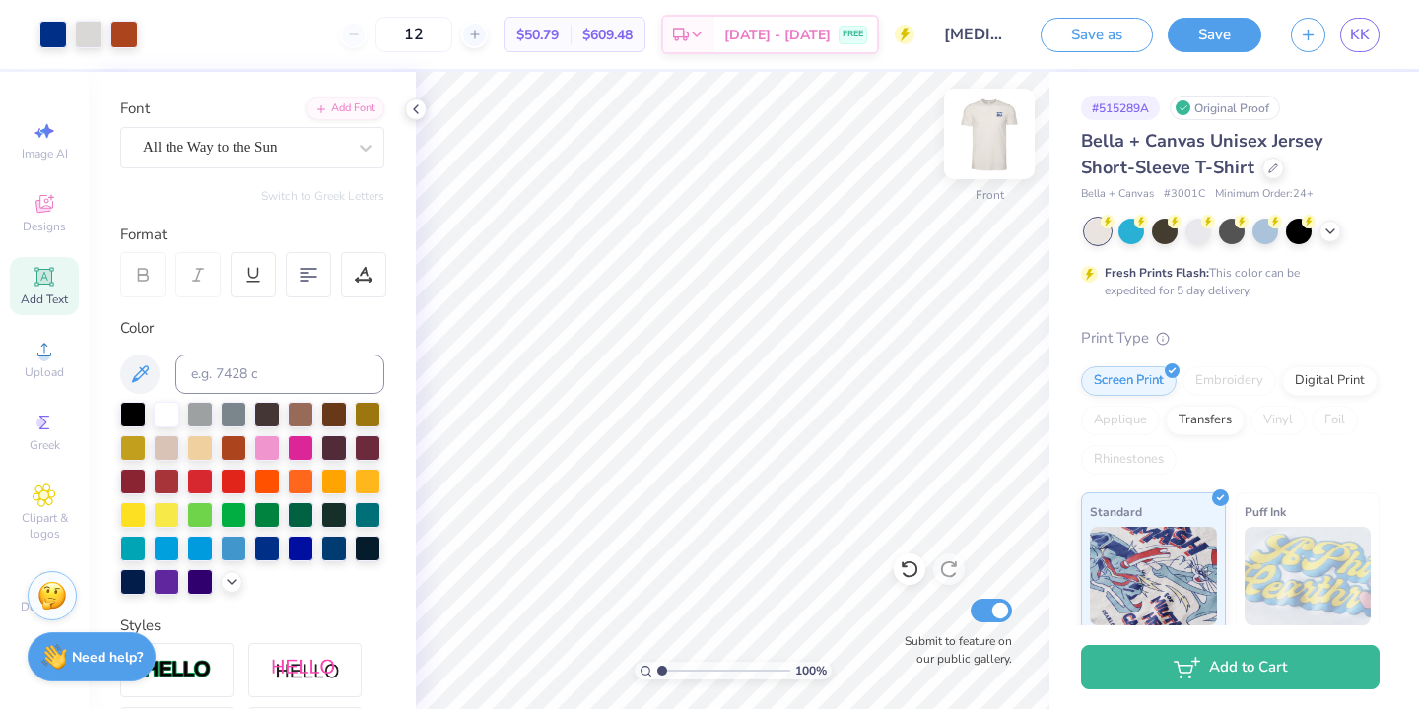
click at [988, 133] on img at bounding box center [989, 134] width 79 height 79
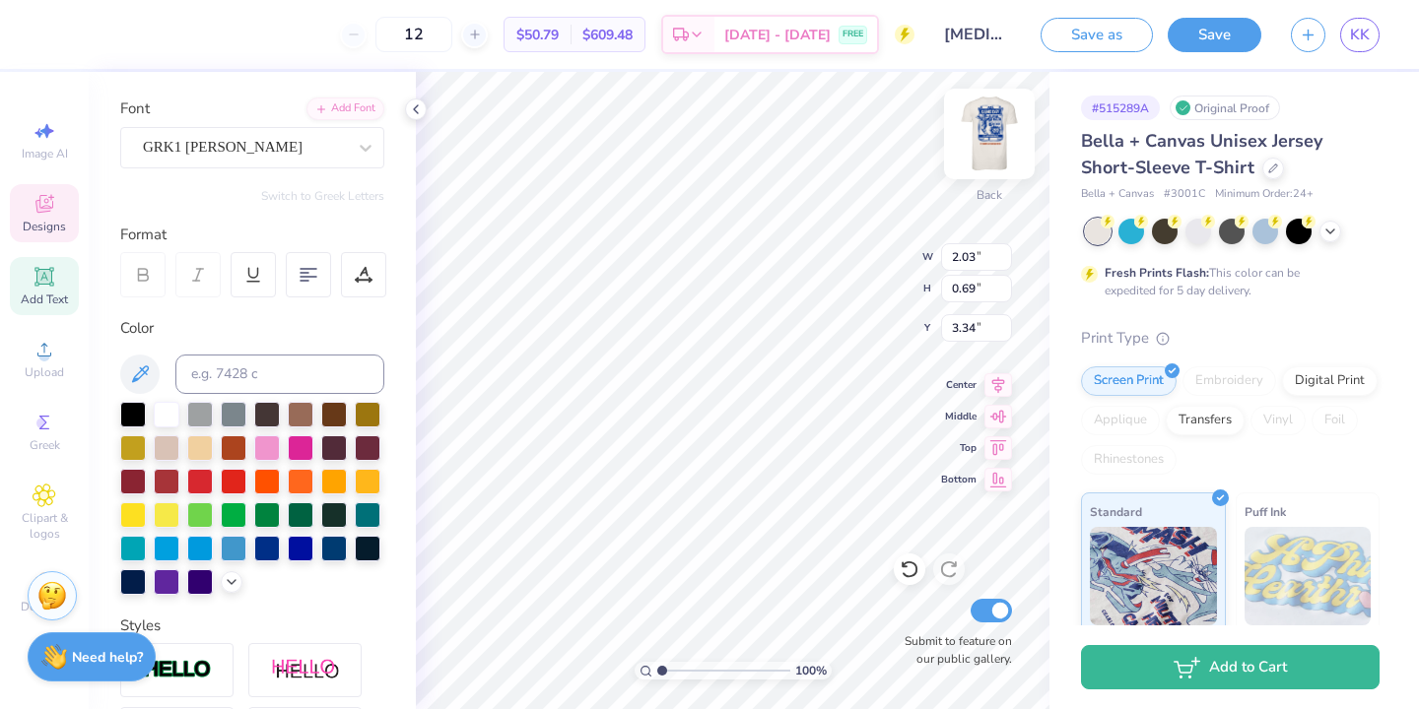
type input "3.34"
click at [996, 136] on img at bounding box center [989, 134] width 79 height 79
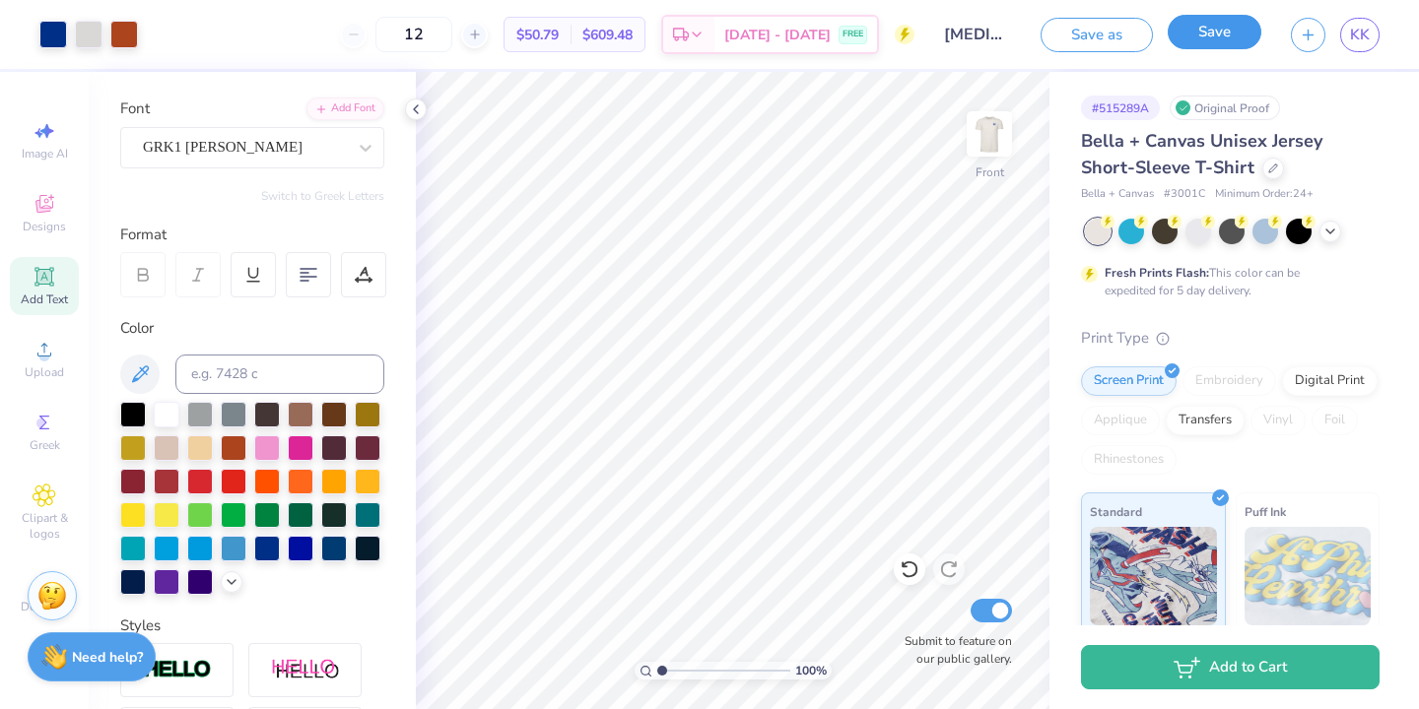
click at [1214, 36] on button "Save" at bounding box center [1214, 32] width 94 height 34
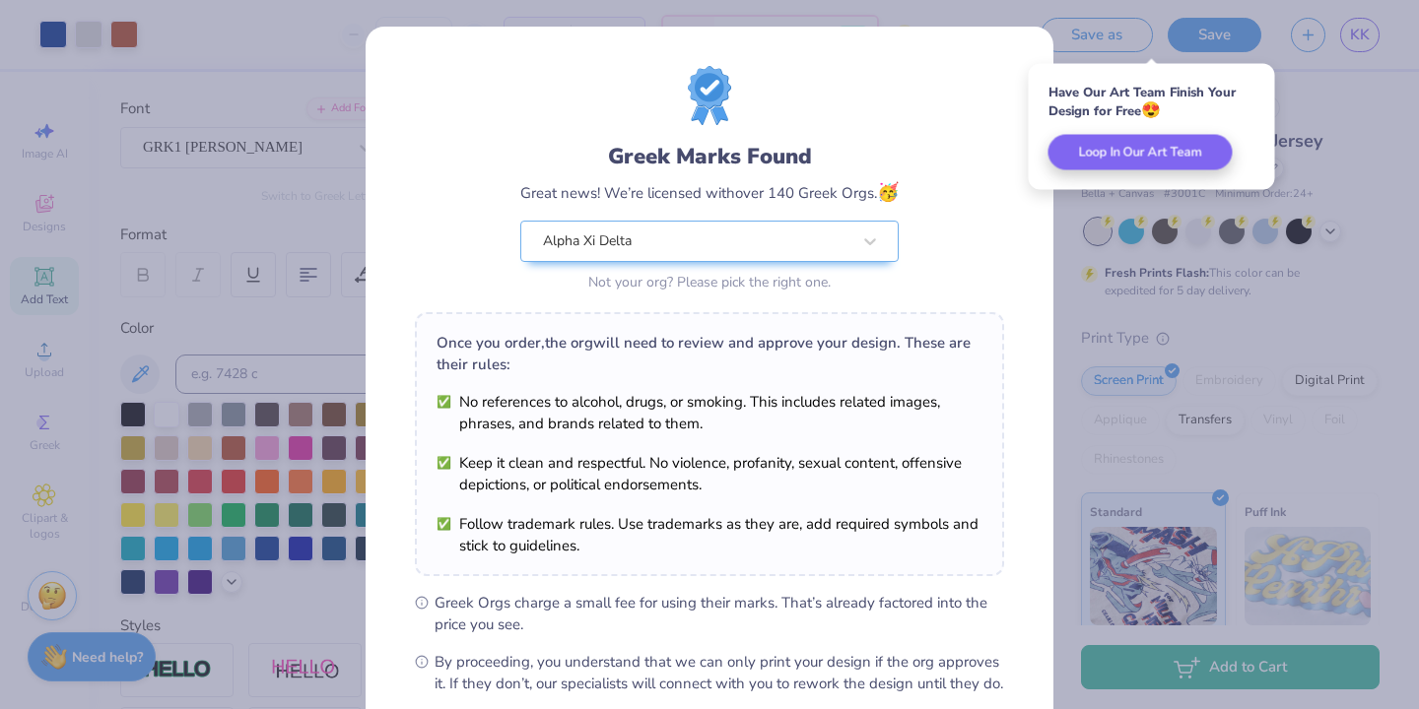
scroll to position [213, 0]
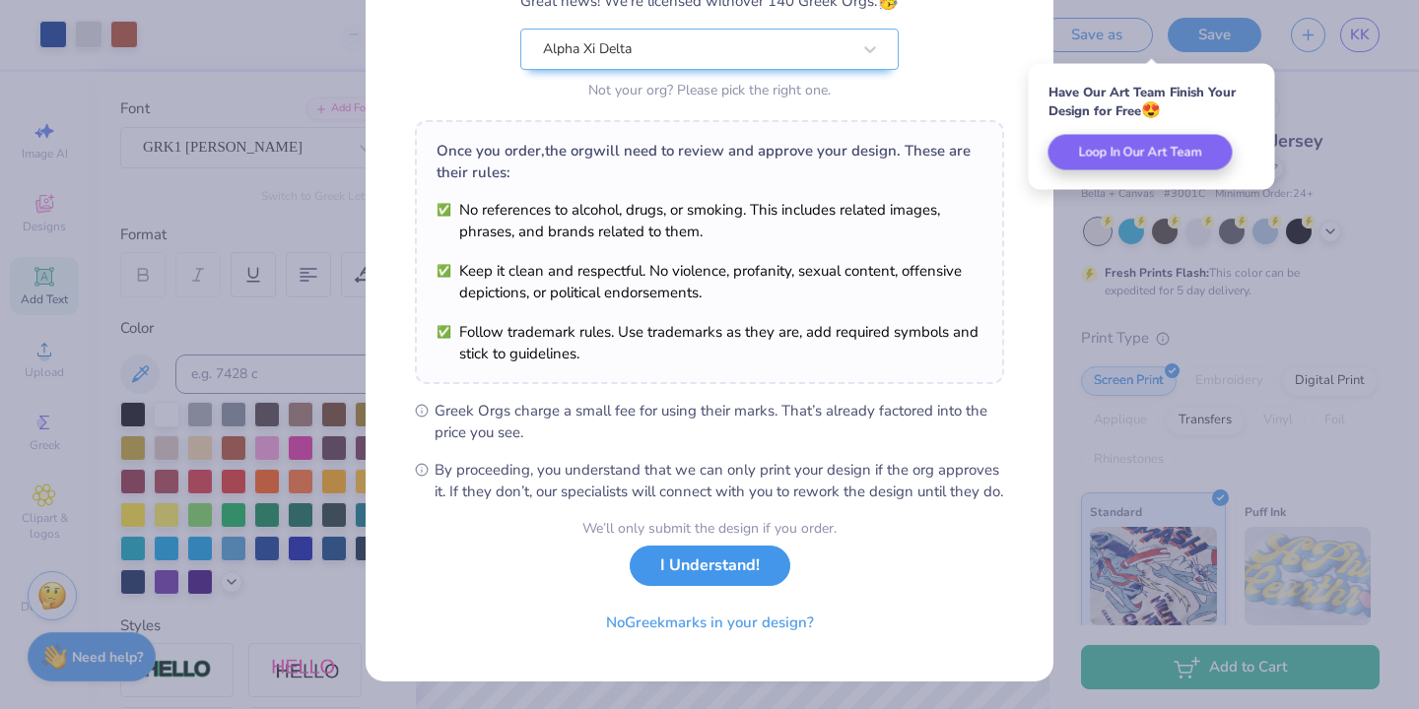
click at [730, 575] on button "I Understand!" at bounding box center [710, 566] width 161 height 40
